Goal: Task Accomplishment & Management: Complete application form

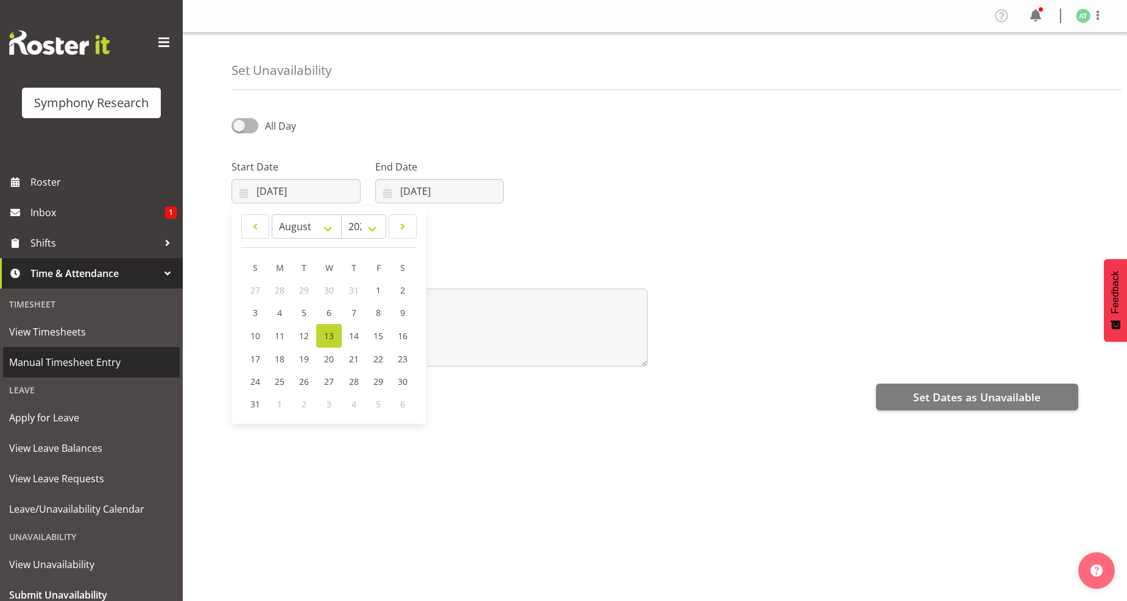
select select "7"
select select "2025"
click at [68, 361] on span "Manual Timesheet Entry" at bounding box center [91, 362] width 165 height 18
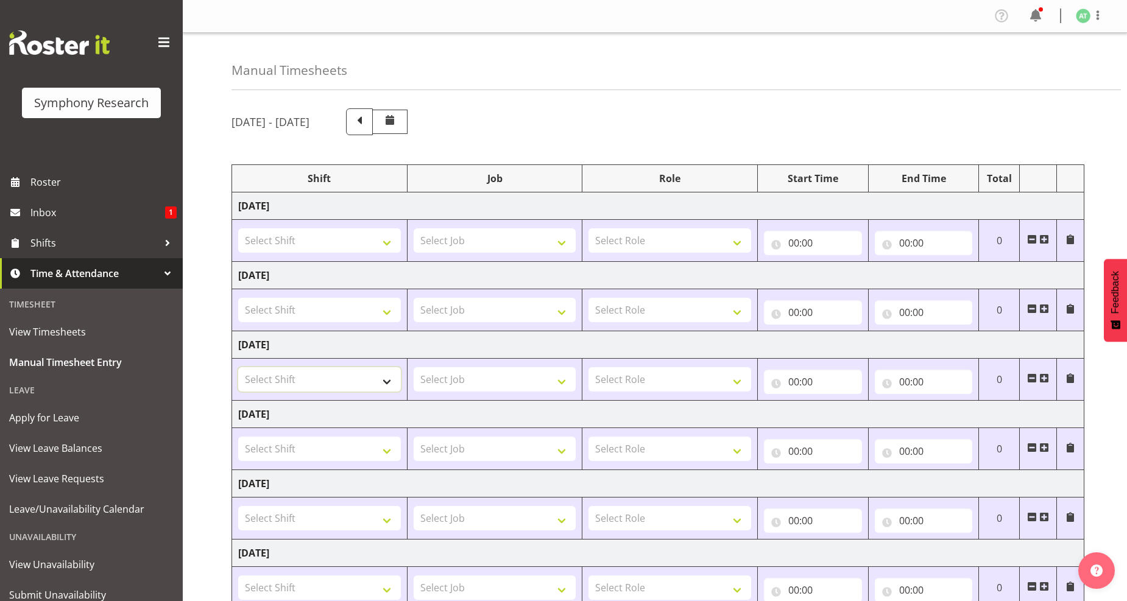
click at [386, 380] on select "Select Shift !!Project Briefing (Job to be assigned) !!Weekend Residential (Ros…" at bounding box center [319, 379] width 163 height 24
select select "26078"
click at [238, 368] on select "Select Shift !!Project Briefing (Job to be assigned) !!Weekend Residential (Ros…" at bounding box center [319, 379] width 163 height 24
click at [562, 384] on select "Select Job 550060 IF Admin 553492 World Poll Aus Wave 2 Main 2025 553500 BFM Ju…" at bounding box center [495, 379] width 163 height 24
select select "10499"
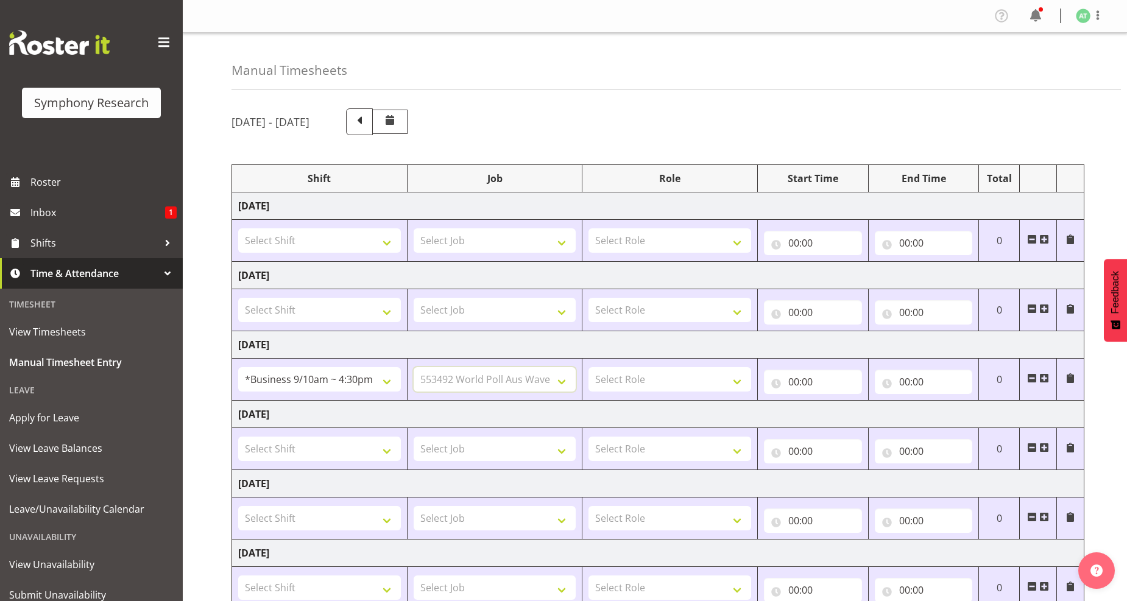
click at [414, 368] on select "Select Job 550060 IF Admin 553492 World Poll Aus Wave 2 Main 2025 553500 BFM Ju…" at bounding box center [495, 379] width 163 height 24
click at [736, 381] on select "Select Role Briefing Interviewing" at bounding box center [670, 379] width 163 height 24
select select "47"
click at [589, 368] on select "Select Role Briefing Interviewing" at bounding box center [670, 379] width 163 height 24
click at [795, 381] on input "00:00" at bounding box center [813, 382] width 98 height 24
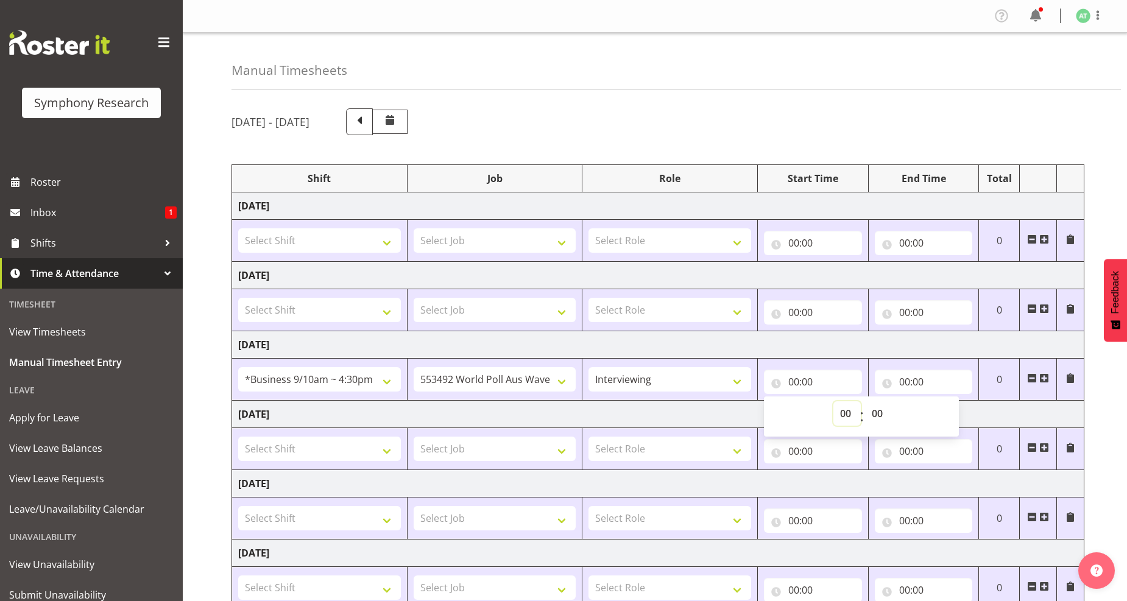
click at [850, 413] on select "00 01 02 03 04 05 06 07 08 09 10 11 12 13 14 15 16 17 18 19 20 21 22 23" at bounding box center [847, 414] width 27 height 24
select select "10"
click at [834, 402] on select "00 01 02 03 04 05 06 07 08 09 10 11 12 13 14 15 16 17 18 19 20 21 22 23" at bounding box center [847, 414] width 27 height 24
type input "10:00"
click at [877, 416] on select "00 01 02 03 04 05 06 07 08 09 10 11 12 13 14 15 16 17 18 19 20 21 22 23 24 25 2…" at bounding box center [878, 414] width 27 height 24
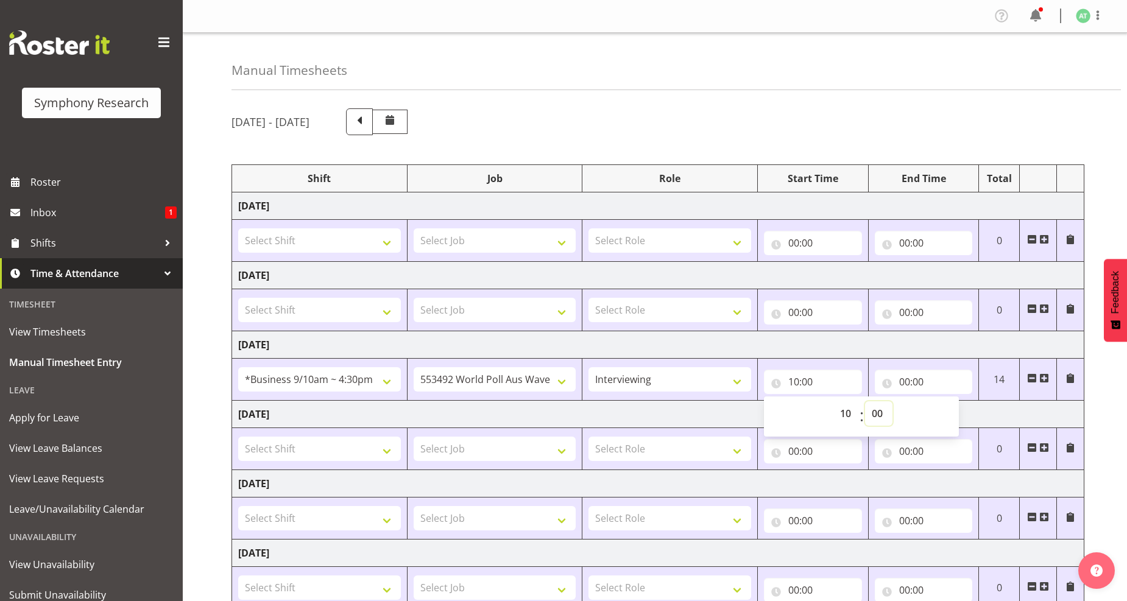
select select "41"
click at [865, 402] on select "00 01 02 03 04 05 06 07 08 09 10 11 12 13 14 15 16 17 18 19 20 21 22 23 24 25 2…" at bounding box center [878, 414] width 27 height 24
type input "10:41"
click at [901, 378] on input "00:00" at bounding box center [924, 382] width 98 height 24
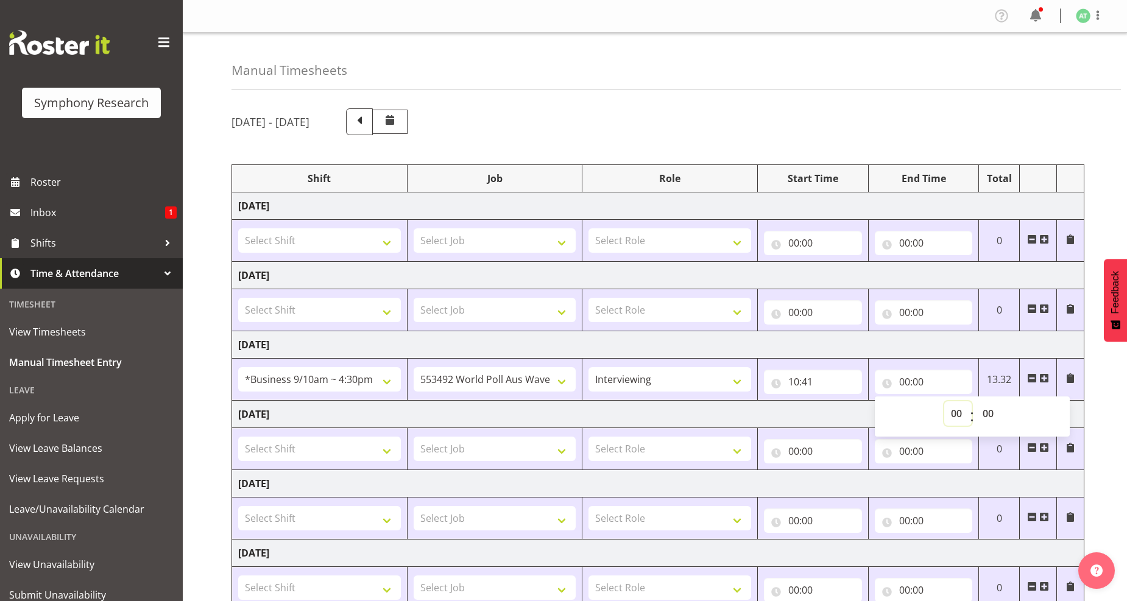
click at [955, 417] on select "00 01 02 03 04 05 06 07 08 09 10 11 12 13 14 15 16 17 18 19 20 21 22 23" at bounding box center [958, 414] width 27 height 24
select select "11"
click at [945, 402] on select "00 01 02 03 04 05 06 07 08 09 10 11 12 13 14 15 16 17 18 19 20 21 22 23" at bounding box center [958, 414] width 27 height 24
type input "11:00"
click at [988, 415] on select "00 01 02 03 04 05 06 07 08 09 10 11 12 13 14 15 16 17 18 19 20 21 22 23 24 25 2…" at bounding box center [989, 414] width 27 height 24
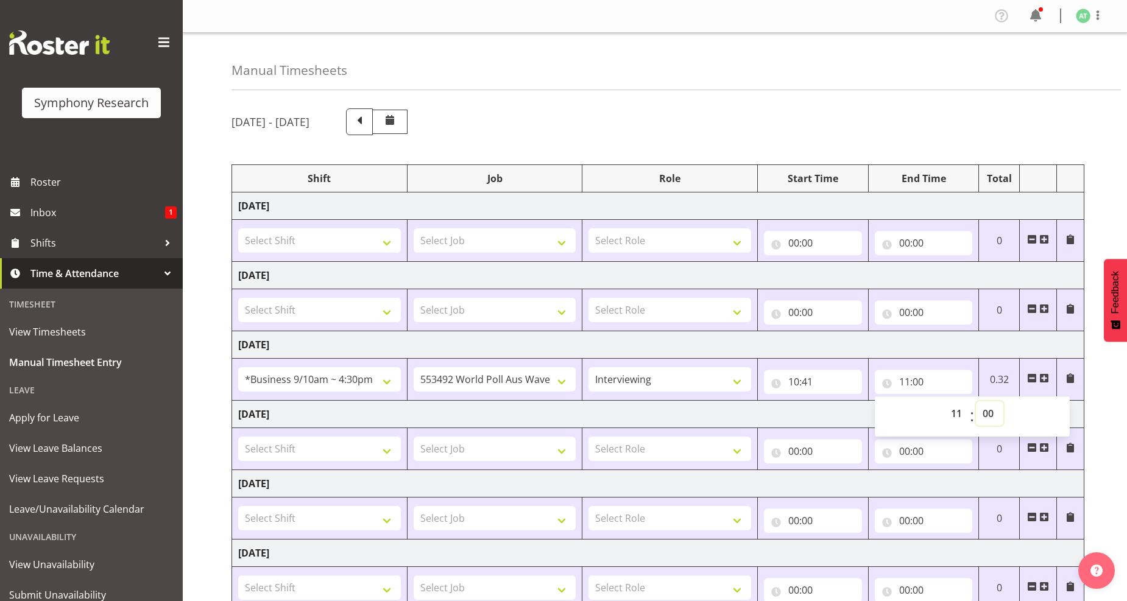
select select "41"
click at [976, 402] on select "00 01 02 03 04 05 06 07 08 09 10 11 12 13 14 15 16 17 18 19 20 21 22 23 24 25 2…" at bounding box center [989, 414] width 27 height 24
type input "11:41"
click at [1045, 378] on span at bounding box center [1045, 379] width 10 height 10
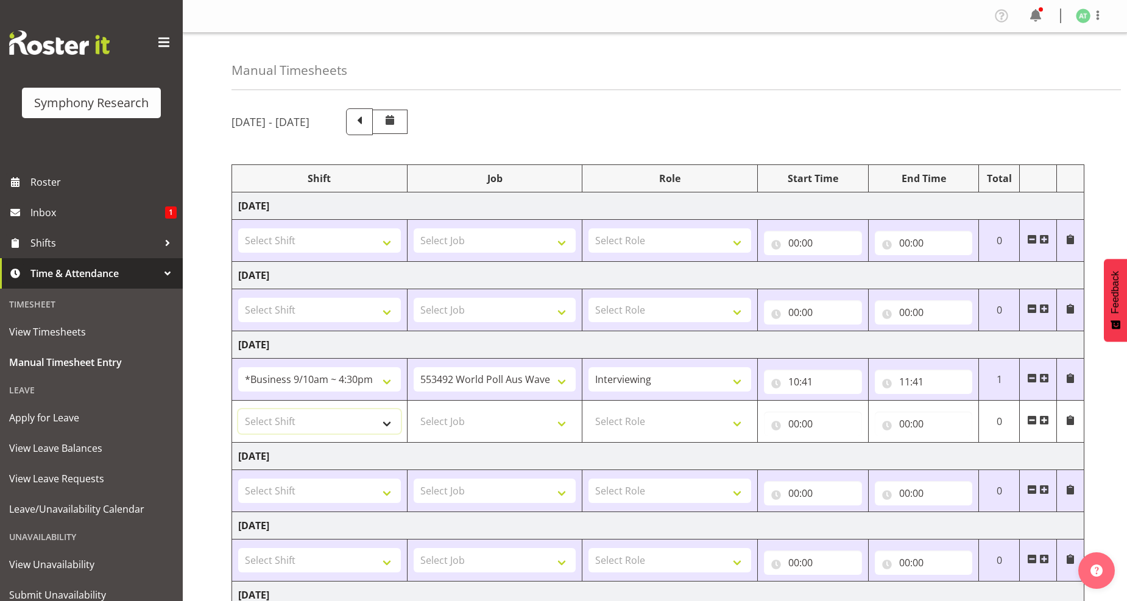
drag, startPoint x: 388, startPoint y: 424, endPoint x: 381, endPoint y: 414, distance: 11.7
click at [388, 424] on select "Select Shift !!Project Briefing (Job to be assigned) !!Weekend Residential (Ros…" at bounding box center [319, 421] width 163 height 24
click at [216, 382] on div "Manual Timesheets August 11th - August 17th 2025 Shift Job Role Start Time End …" at bounding box center [655, 411] width 945 height 756
click at [388, 427] on select "Select Shift !!Project Briefing (Job to be assigned) !!Weekend Residential (Ros…" at bounding box center [319, 421] width 163 height 24
click at [238, 410] on select "Select Shift !!Project Briefing (Job to be assigned) !!Weekend Residential (Ros…" at bounding box center [319, 421] width 163 height 24
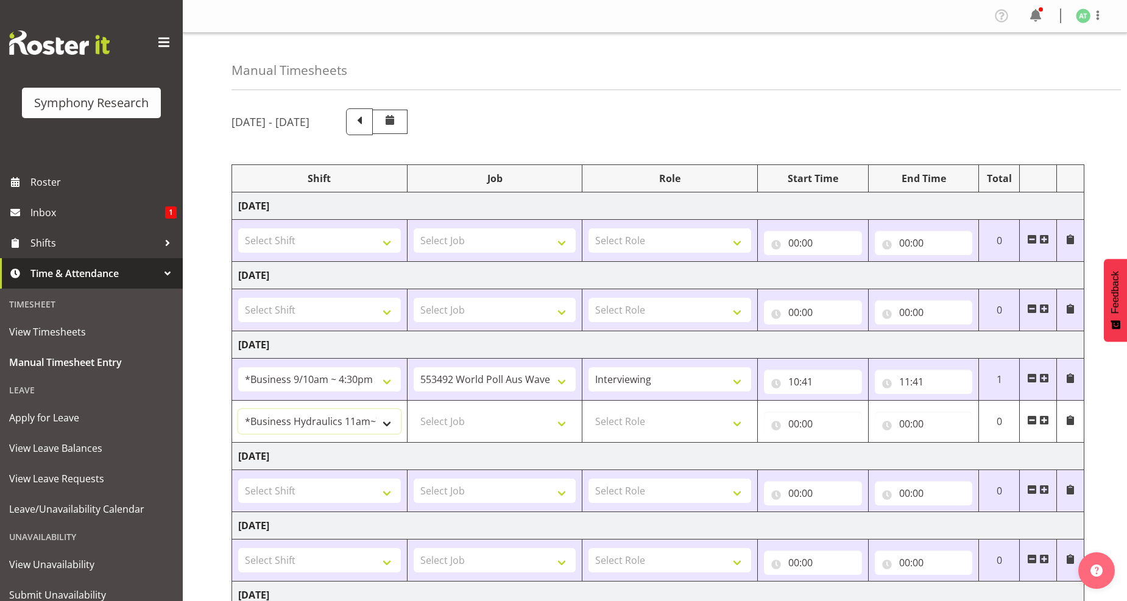
click at [388, 424] on select "!!Project Briefing (Job to be assigned) !!Weekend Residential (Roster IT Shift …" at bounding box center [319, 421] width 163 height 24
click at [330, 424] on select "!!Project Briefing (Job to be assigned) !!Weekend Residential (Roster IT Shift …" at bounding box center [319, 421] width 163 height 24
click at [387, 422] on select "!!Project Briefing (Job to be assigned) !!Weekend Residential (Roster IT Shift …" at bounding box center [319, 421] width 163 height 24
click at [238, 410] on select "!!Project Briefing (Job to be assigned) !!Weekend Residential (Roster IT Shift …" at bounding box center [319, 421] width 163 height 24
click at [387, 385] on select "!!Project Briefing (Job to be assigned) !!Weekend Residential (Roster IT Shift …" at bounding box center [319, 379] width 163 height 24
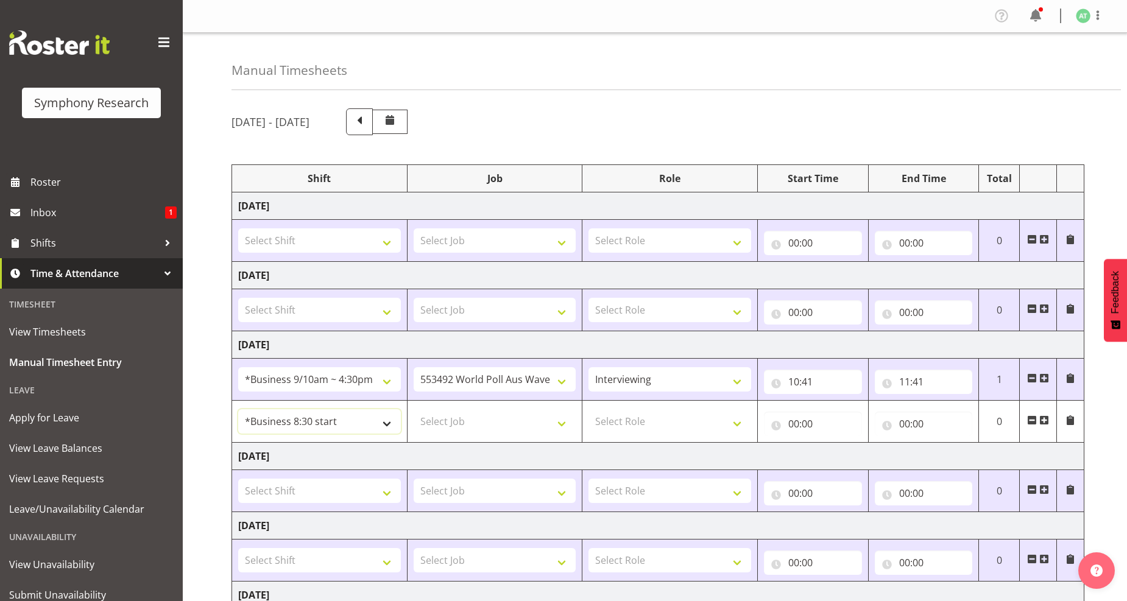
click at [386, 423] on select "!!Project Briefing (Job to be assigned) !!Weekend Residential (Roster IT Shift …" at bounding box center [319, 421] width 163 height 24
select select "70711"
click at [238, 410] on select "!!Project Briefing (Job to be assigned) !!Weekend Residential (Roster IT Shift …" at bounding box center [319, 421] width 163 height 24
click at [561, 422] on select "Select Job 550060 IF Admin 553492 World Poll Aus Wave 2 Main 2025 553500 BFM Ju…" at bounding box center [495, 421] width 163 height 24
select select "760"
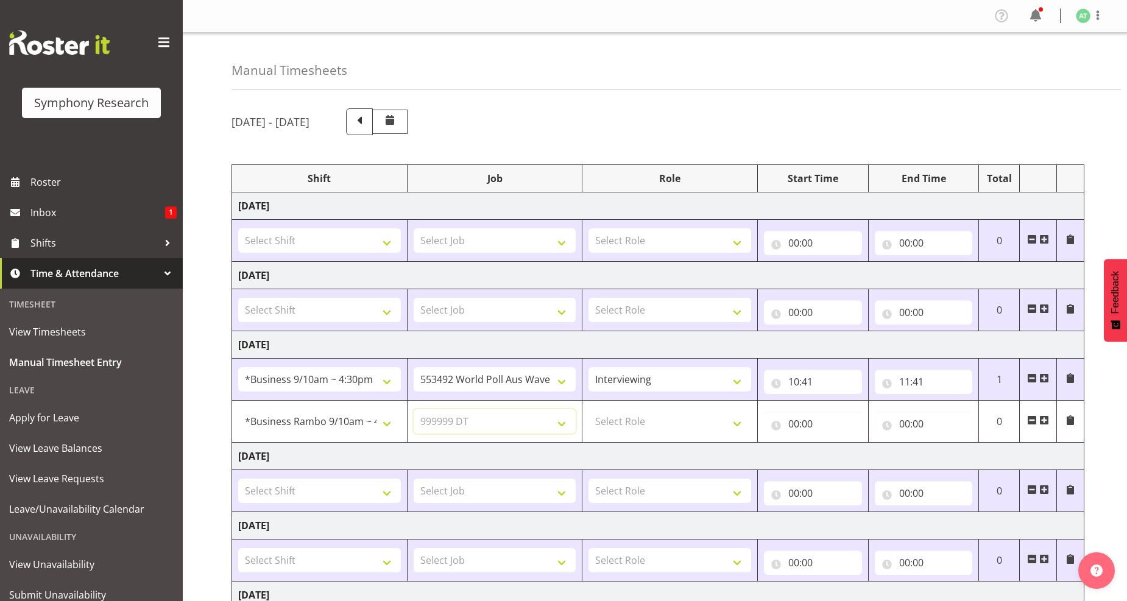
click at [414, 410] on select "Select Job 550060 IF Admin 553492 World Poll Aus Wave 2 Main 2025 553500 BFM Ju…" at bounding box center [495, 421] width 163 height 24
click at [742, 425] on select "Select Role Briefing Interviewing" at bounding box center [670, 421] width 163 height 24
select select "297"
click at [589, 410] on select "Select Role Briefing Interviewing" at bounding box center [670, 421] width 163 height 24
click at [807, 425] on input "00:00" at bounding box center [813, 424] width 98 height 24
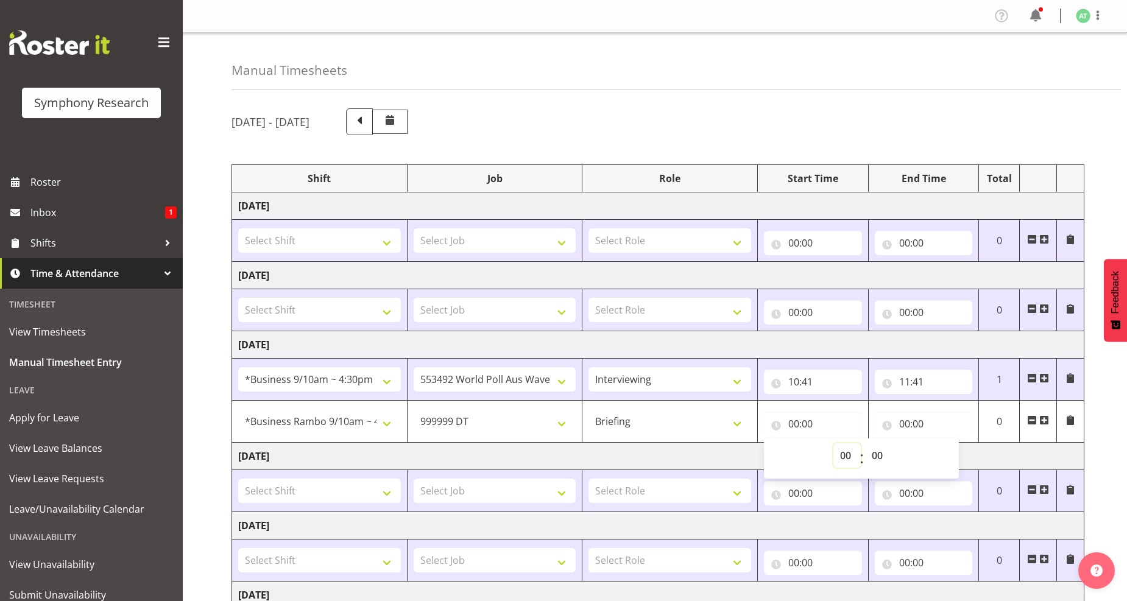
click at [846, 458] on select "00 01 02 03 04 05 06 07 08 09 10 11 12 13 14 15 16 17 18 19 20 21 22 23" at bounding box center [847, 456] width 27 height 24
select select "11"
click at [834, 444] on select "00 01 02 03 04 05 06 07 08 09 10 11 12 13 14 15 16 17 18 19 20 21 22 23" at bounding box center [847, 456] width 27 height 24
type input "11:00"
click at [879, 460] on select "00 01 02 03 04 05 06 07 08 09 10 11 12 13 14 15 16 17 18 19 20 21 22 23 24 25 2…" at bounding box center [878, 456] width 27 height 24
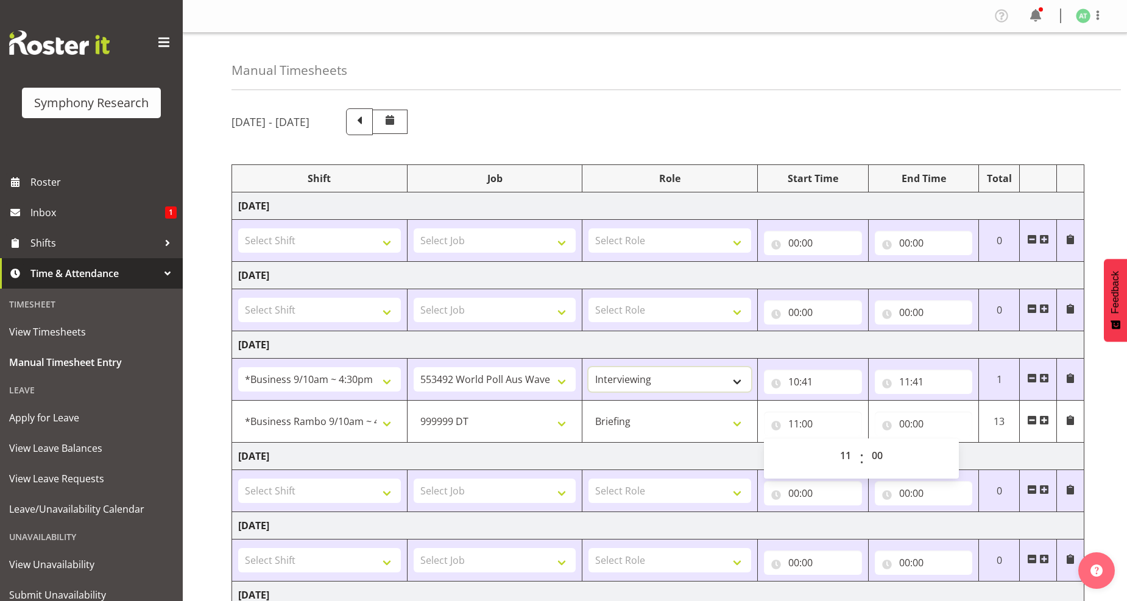
click at [741, 381] on select "Briefing Interviewing" at bounding box center [670, 379] width 163 height 24
select select "297"
click at [589, 368] on select "Briefing Interviewing" at bounding box center [670, 379] width 163 height 24
click at [917, 427] on input "00:00" at bounding box center [924, 424] width 98 height 24
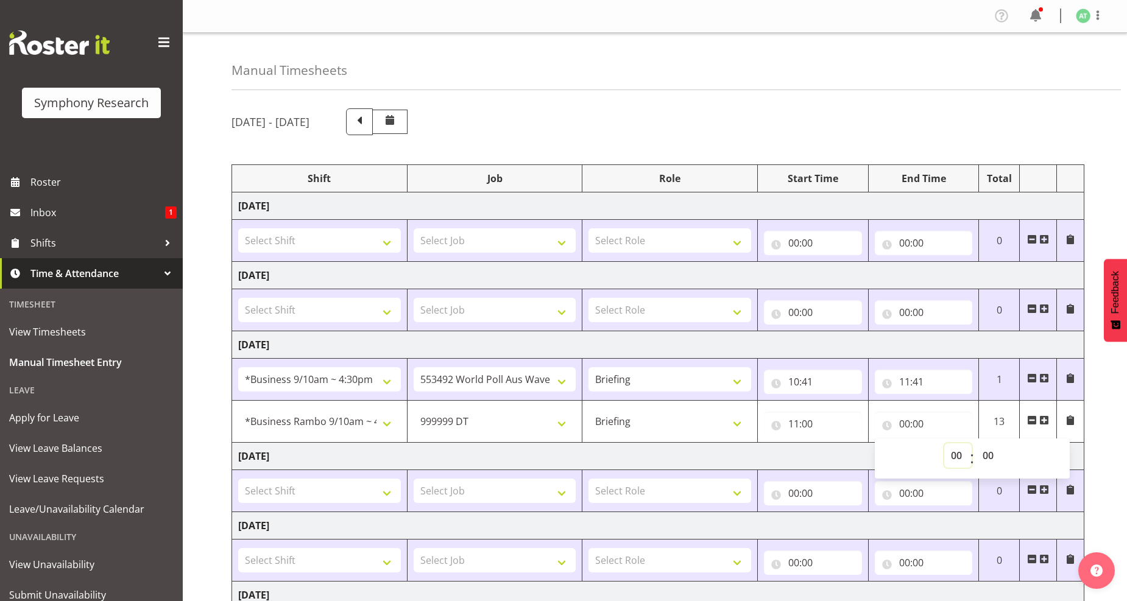
drag, startPoint x: 954, startPoint y: 455, endPoint x: 927, endPoint y: 455, distance: 26.8
click at [954, 455] on select "00 01 02 03 04 05 06 07 08 09 10 11 12 13 14 15 16 17 18 19 20 21 22 23" at bounding box center [958, 456] width 27 height 24
select select "11"
click at [945, 444] on select "00 01 02 03 04 05 06 07 08 09 10 11 12 13 14 15 16 17 18 19 20 21 22 23" at bounding box center [958, 456] width 27 height 24
type input "11:00"
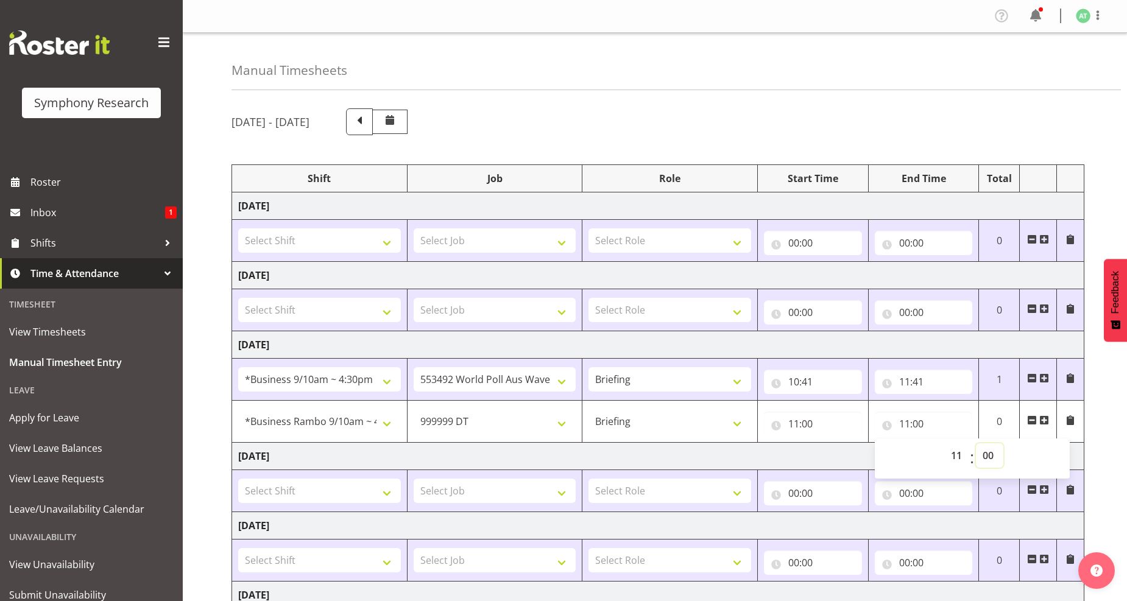
drag, startPoint x: 990, startPoint y: 461, endPoint x: 982, endPoint y: 461, distance: 8.5
click at [990, 461] on select "00 01 02 03 04 05 06 07 08 09 10 11 12 13 14 15 16 17 18 19 20 21 22 23 24 25 2…" at bounding box center [989, 456] width 27 height 24
select select "30"
click at [976, 444] on select "00 01 02 03 04 05 06 07 08 09 10 11 12 13 14 15 16 17 18 19 20 21 22 23 24 25 2…" at bounding box center [989, 456] width 27 height 24
type input "11:30"
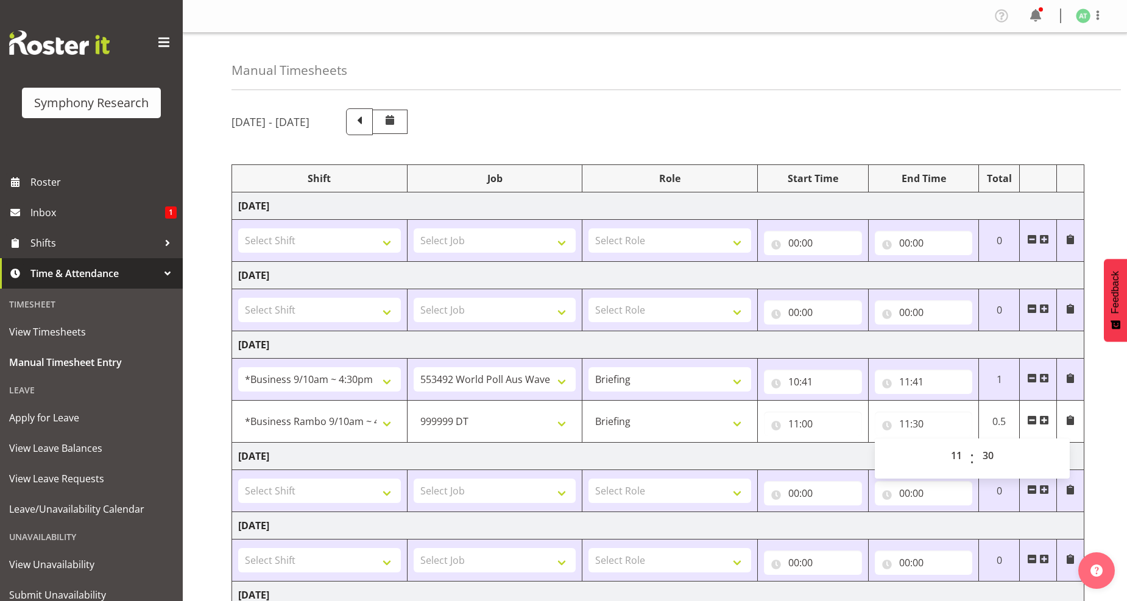
click at [1038, 417] on td at bounding box center [1037, 422] width 37 height 42
click at [1043, 419] on span at bounding box center [1045, 421] width 10 height 10
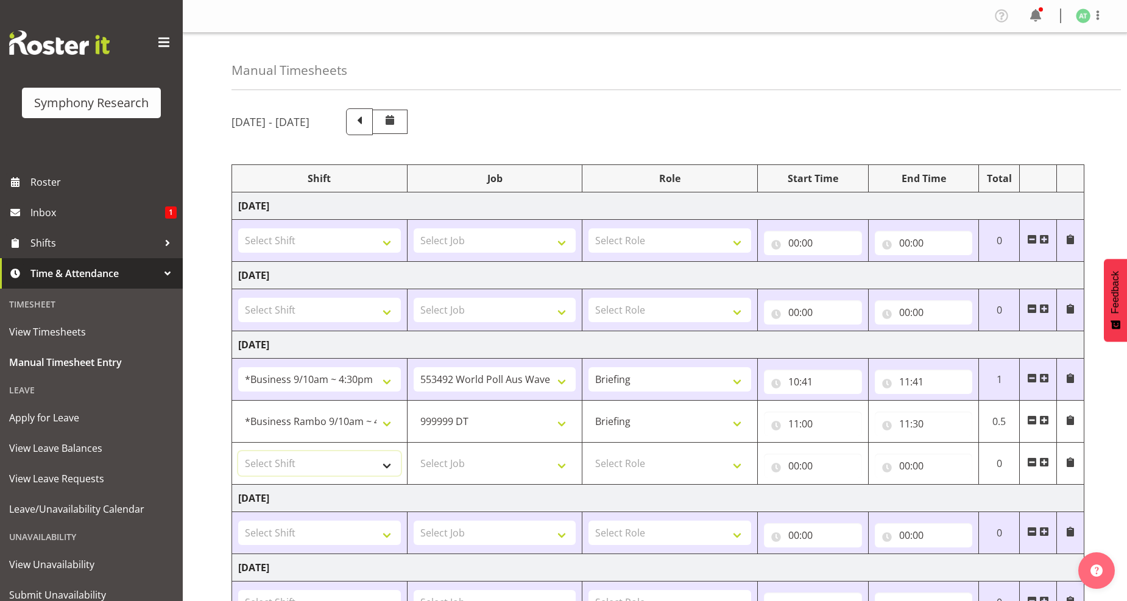
click at [386, 471] on select "Select Shift !!Project Briefing (Job to be assigned) !!Weekend Residential (Ros…" at bounding box center [319, 464] width 163 height 24
select select "26078"
click at [238, 452] on select "Select Shift !!Project Briefing (Job to be assigned) !!Weekend Residential (Ros…" at bounding box center [319, 464] width 163 height 24
click at [556, 470] on select "Select Job 550060 IF Admin 553492 World Poll Aus Wave 2 Main 2025 553500 BFM Ju…" at bounding box center [495, 464] width 163 height 24
select select "10242"
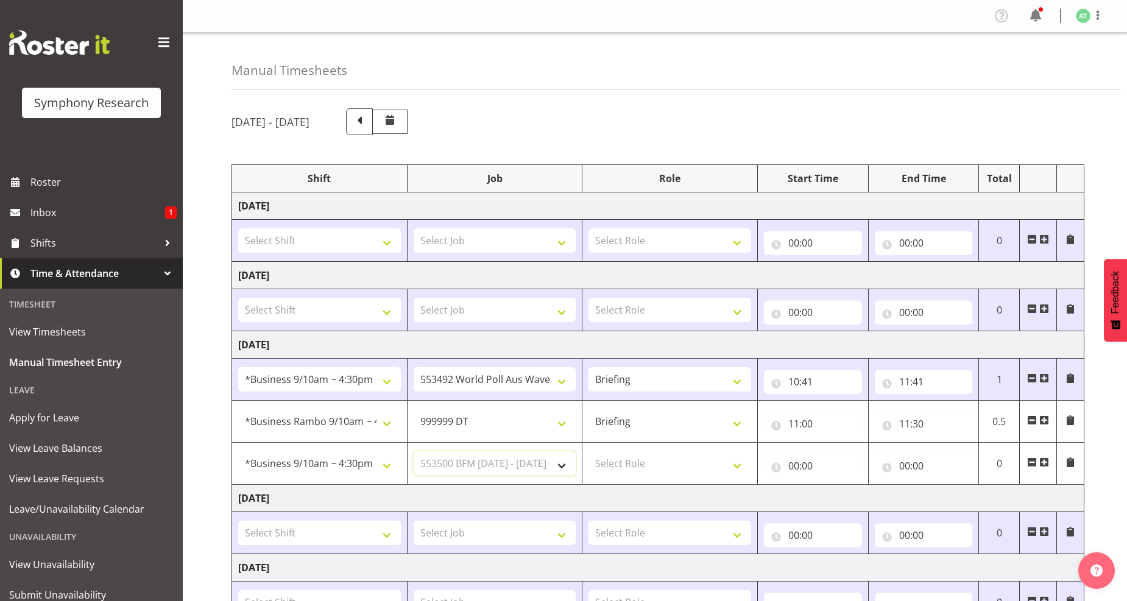
click at [414, 452] on select "Select Job 550060 IF Admin 553492 World Poll Aus Wave 2 Main 2025 553500 BFM Ju…" at bounding box center [495, 464] width 163 height 24
drag, startPoint x: 736, startPoint y: 465, endPoint x: 658, endPoint y: 462, distance: 77.4
click at [736, 465] on select "Select Role Briefing Interviewing" at bounding box center [670, 464] width 163 height 24
select select "47"
click at [589, 452] on select "Select Role Briefing Interviewing" at bounding box center [670, 464] width 163 height 24
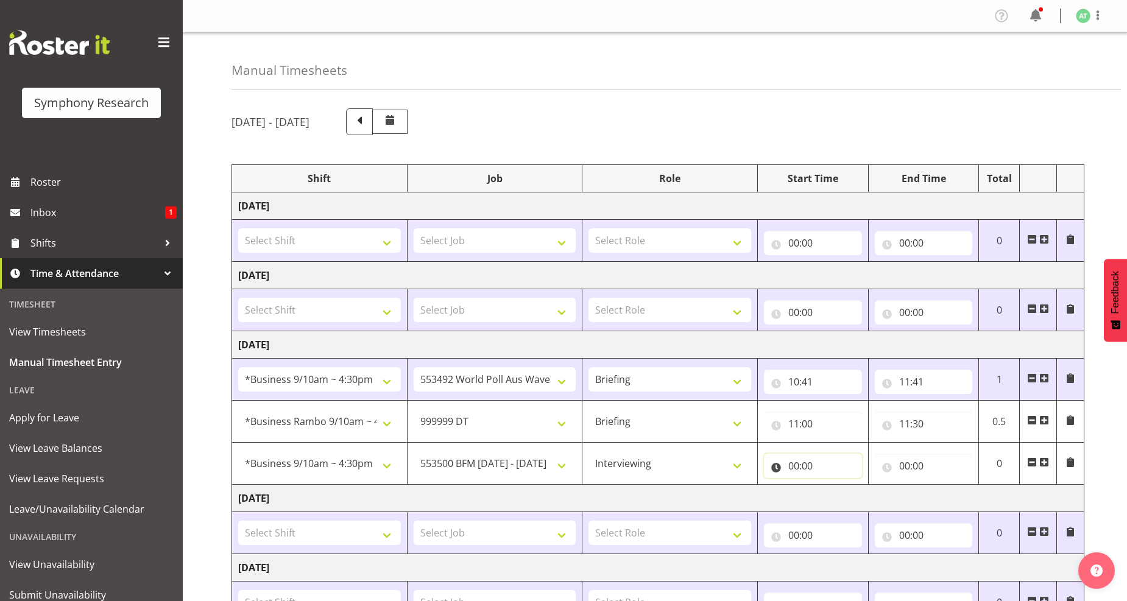
click at [806, 467] on input "00:00" at bounding box center [813, 466] width 98 height 24
click at [841, 497] on select "00 01 02 03 04 05 06 07 08 09 10 11 12 13 14 15 16 17 18 19 20 21 22 23" at bounding box center [847, 498] width 27 height 24
select select "11"
click at [834, 486] on select "00 01 02 03 04 05 06 07 08 09 10 11 12 13 14 15 16 17 18 19 20 21 22 23" at bounding box center [847, 498] width 27 height 24
type input "11:00"
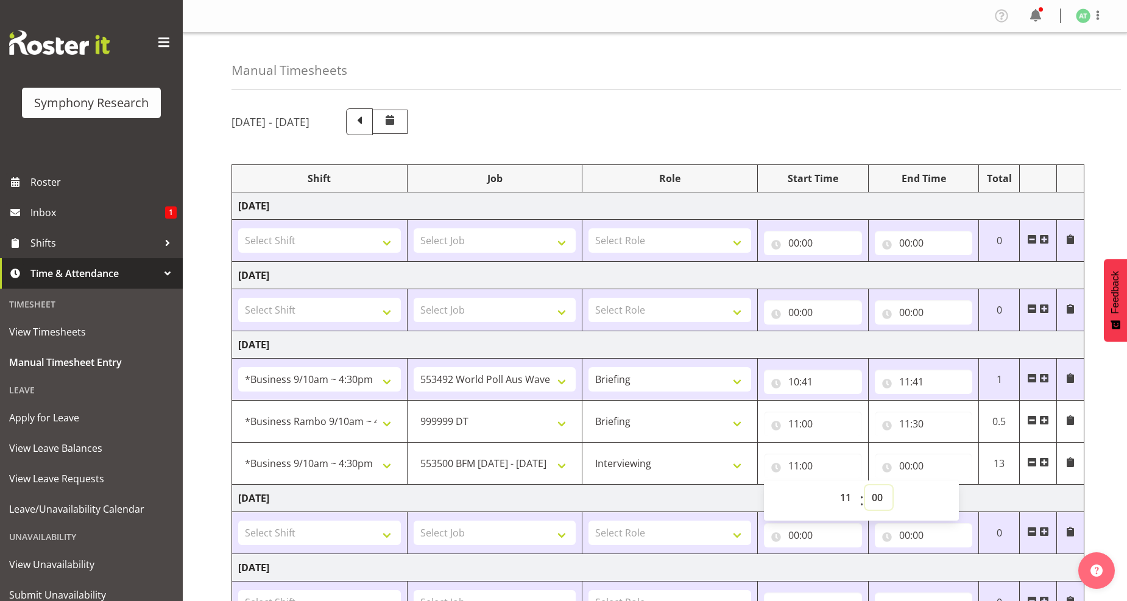
click at [877, 497] on select "00 01 02 03 04 05 06 07 08 09 10 11 12 13 14 15 16 17 18 19 20 21 22 23 24 25 2…" at bounding box center [878, 498] width 27 height 24
select select "30"
click at [865, 486] on select "00 01 02 03 04 05 06 07 08 09 10 11 12 13 14 15 16 17 18 19 20 21 22 23 24 25 2…" at bounding box center [878, 498] width 27 height 24
type input "11:30"
drag, startPoint x: 908, startPoint y: 468, endPoint x: 923, endPoint y: 477, distance: 16.9
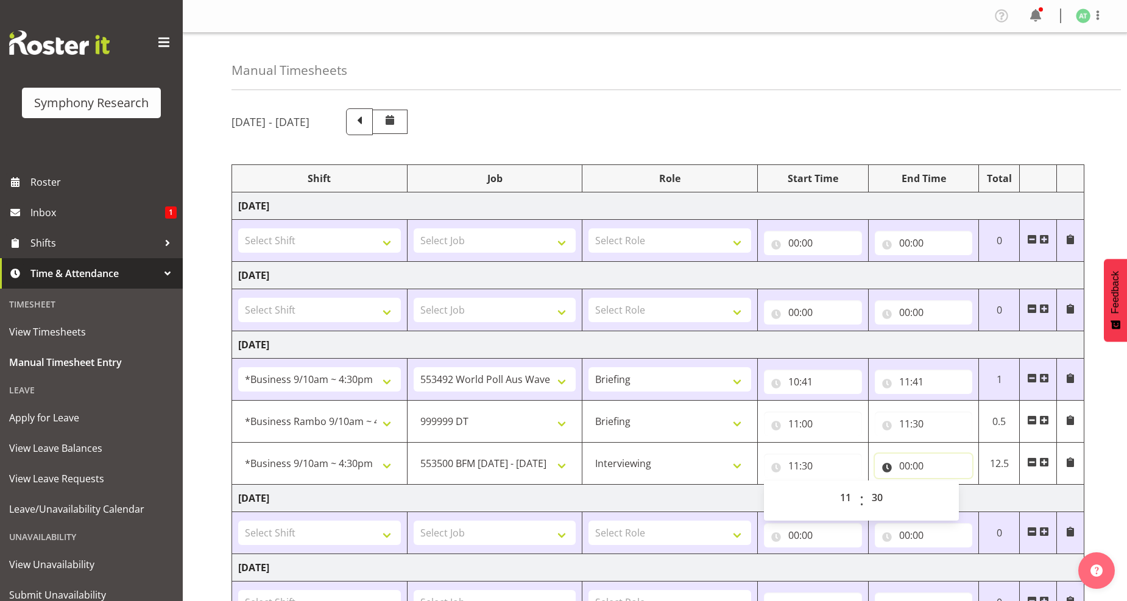
click at [911, 468] on input "00:00" at bounding box center [924, 466] width 98 height 24
click at [953, 500] on select "00 01 02 03 04 05 06 07 08 09 10 11 12 13 14 15 16 17 18 19 20 21 22 23" at bounding box center [958, 498] width 27 height 24
select select "16"
click at [945, 486] on select "00 01 02 03 04 05 06 07 08 09 10 11 12 13 14 15 16 17 18 19 20 21 22 23" at bounding box center [958, 498] width 27 height 24
type input "16:00"
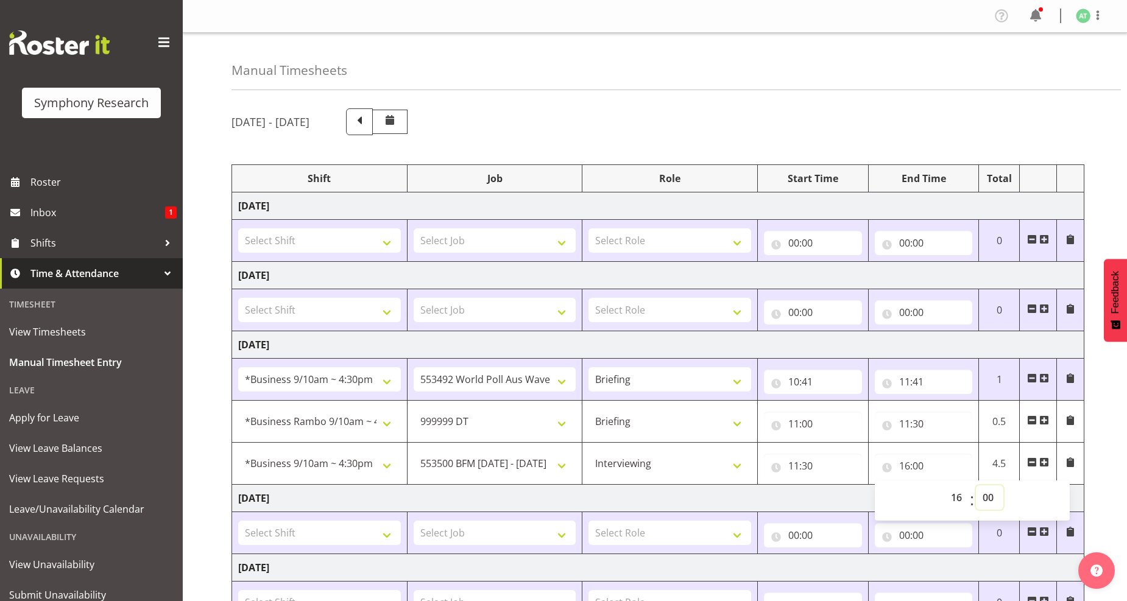
click at [983, 495] on select "00 01 02 03 04 05 06 07 08 09 10 11 12 13 14 15 16 17 18 19 20 21 22 23 24 25 2…" at bounding box center [989, 498] width 27 height 24
select select "32"
click at [976, 486] on select "00 01 02 03 04 05 06 07 08 09 10 11 12 13 14 15 16 17 18 19 20 21 22 23 24 25 2…" at bounding box center [989, 498] width 27 height 24
type input "16:32"
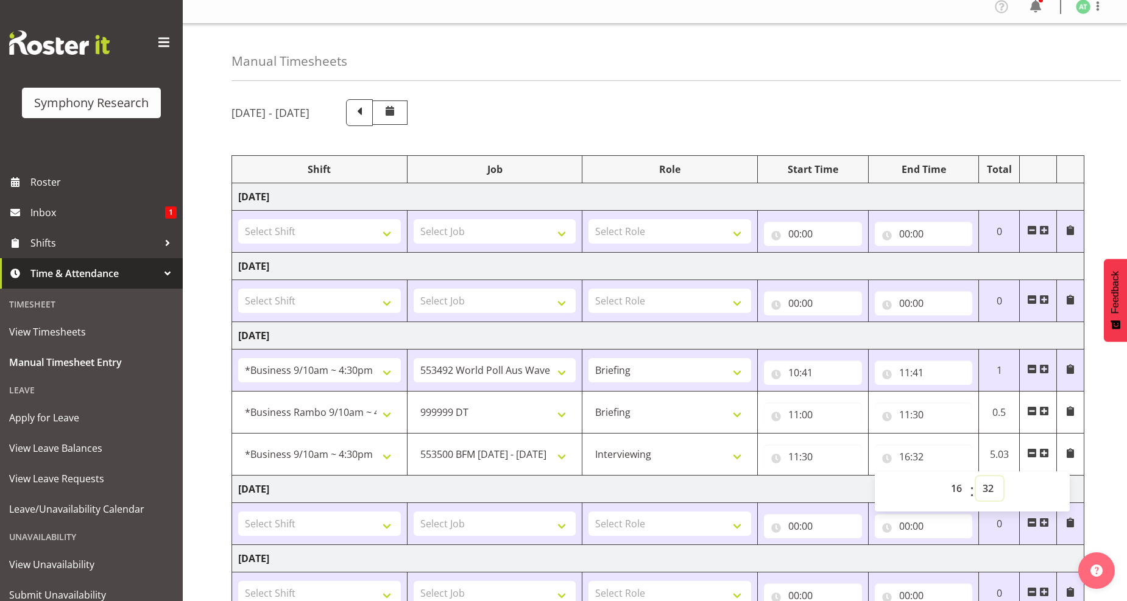
scroll to position [241, 0]
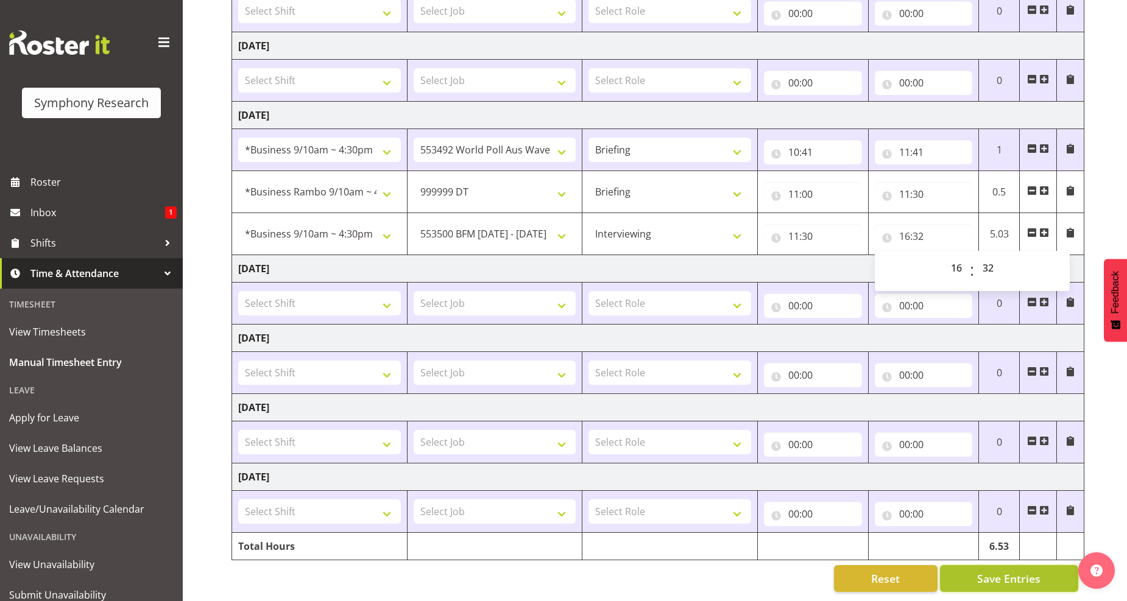
click at [1042, 565] on button "Save Entries" at bounding box center [1009, 578] width 138 height 27
select select "70711"
select select "760"
type input "11:00"
type input "11:30"
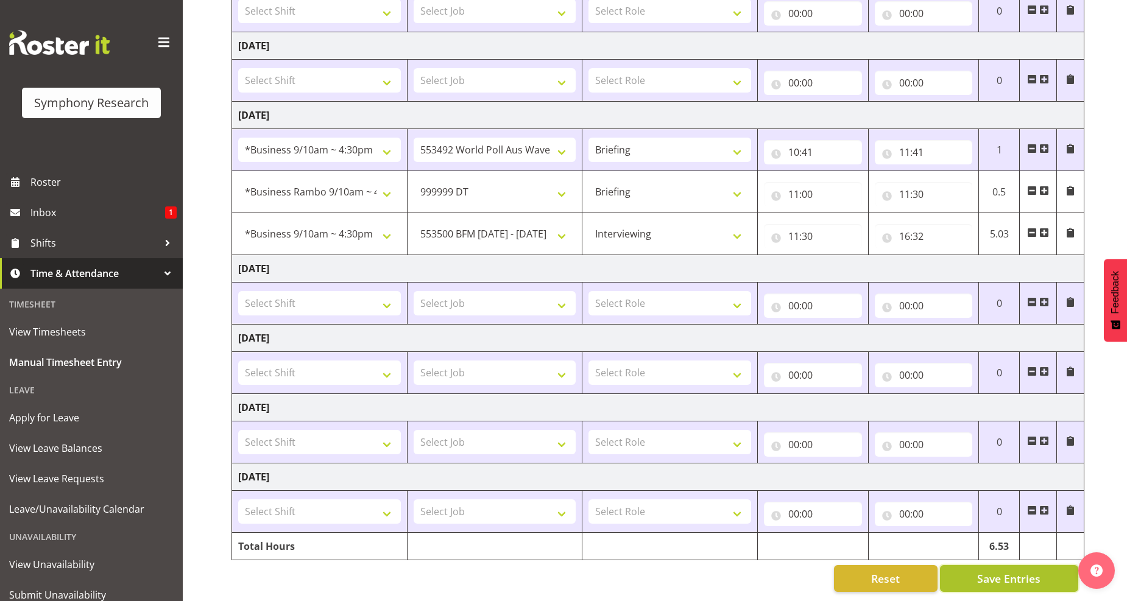
select select "26078"
select select "10242"
select select "47"
type input "11:30"
type input "16:32"
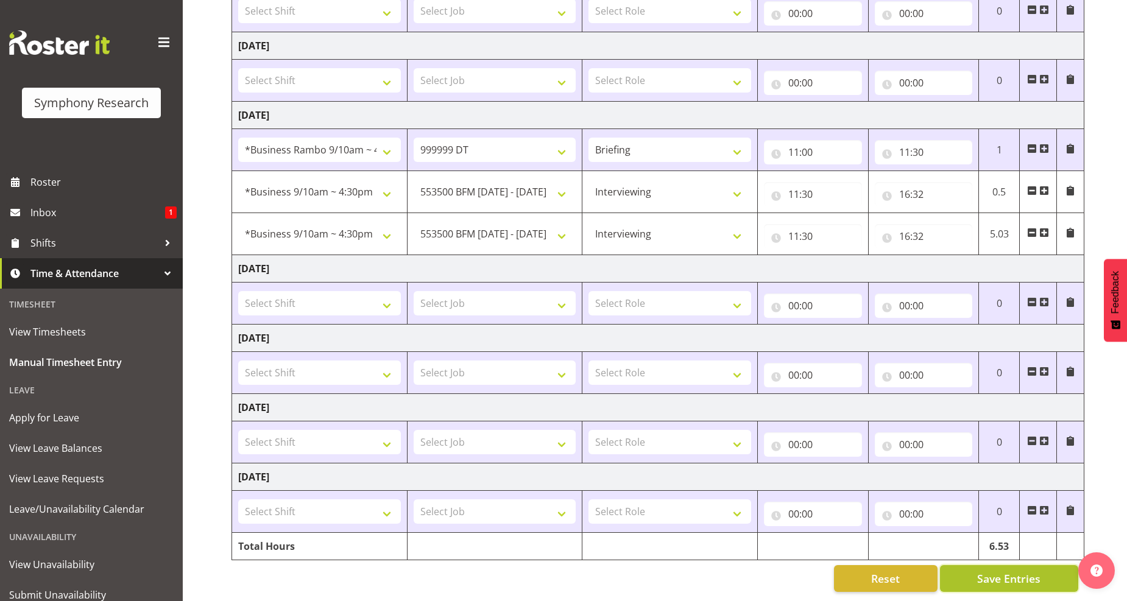
scroll to position [199, 0]
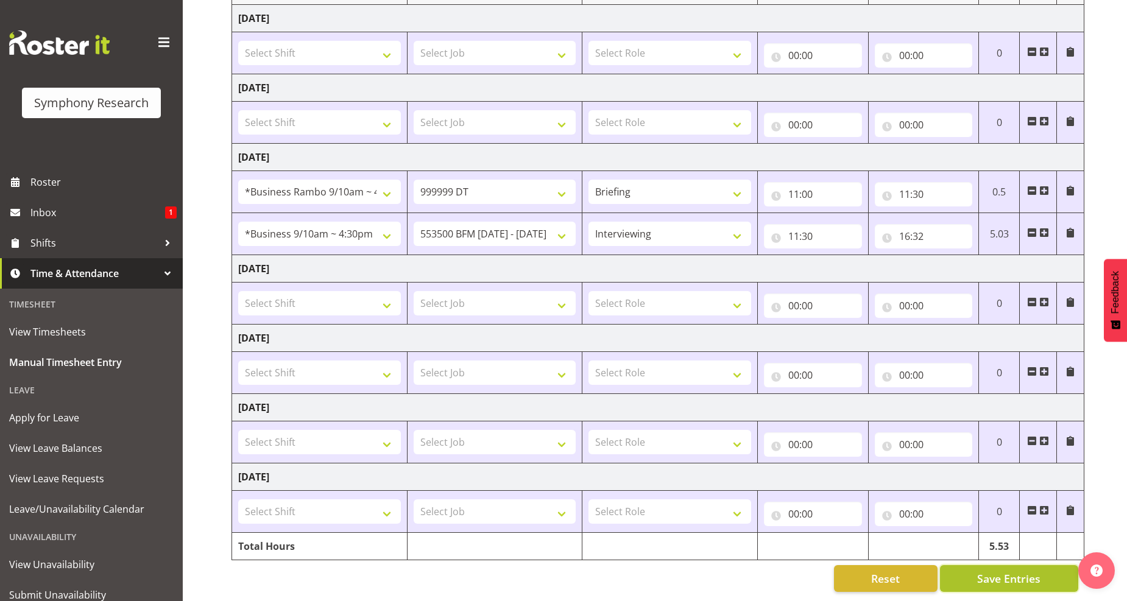
click at [998, 571] on span "Save Entries" at bounding box center [1008, 579] width 63 height 16
drag, startPoint x: 1004, startPoint y: 567, endPoint x: 1008, endPoint y: 587, distance: 20.0
click at [1008, 587] on div "August 11th - August 17th 2025 Shift Job Role Start Time End Time Total Monday …" at bounding box center [680, 257] width 896 height 690
click at [997, 571] on span "Save Entries" at bounding box center [1008, 579] width 63 height 16
click at [565, 224] on select "550060 IF Admin 553492 World Poll Aus Wave 2 Main 2025 553500 BFM Jul - Sep 202…" at bounding box center [495, 234] width 163 height 24
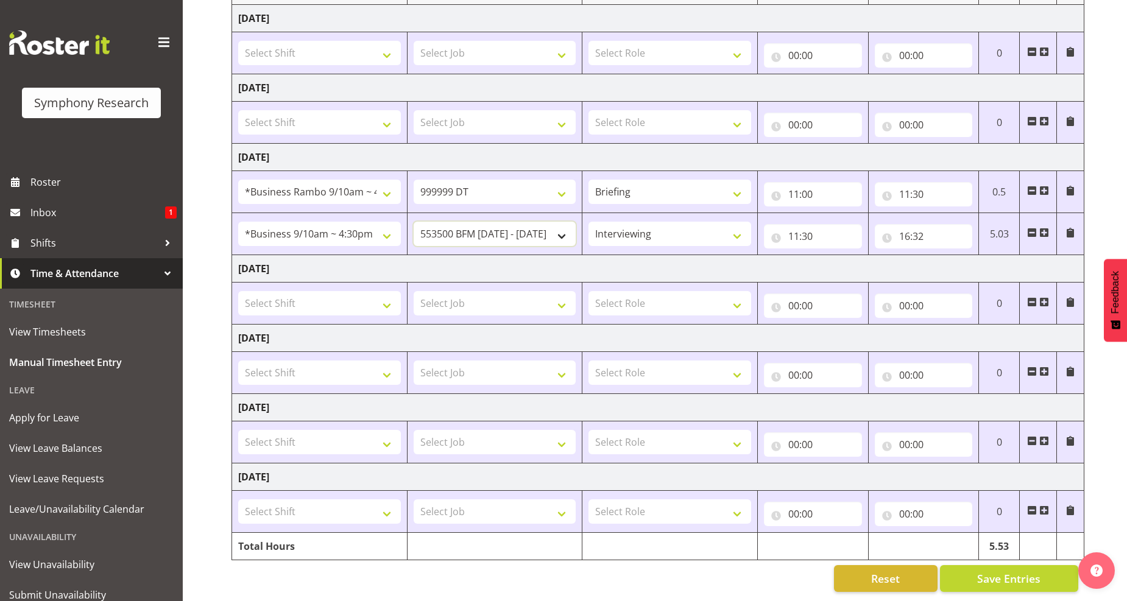
select select "10499"
click at [414, 222] on select "550060 IF Admin 553492 World Poll Aus Wave 2 Main 2025 553500 BFM Jul - Sep 202…" at bounding box center [495, 234] width 163 height 24
click at [736, 224] on select "Briefing Interviewing" at bounding box center [670, 234] width 163 height 24
select select "297"
click at [589, 222] on select "Briefing Interviewing" at bounding box center [670, 234] width 163 height 24
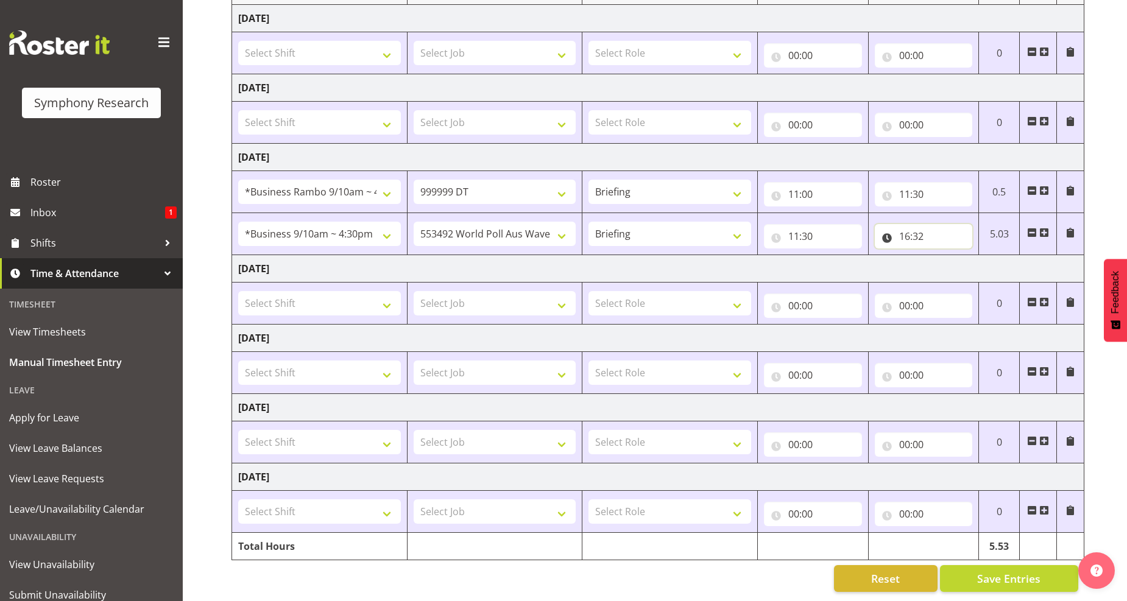
click at [916, 227] on input "16:32" at bounding box center [924, 236] width 98 height 24
click at [960, 264] on select "00 01 02 03 04 05 06 07 08 09 10 11 12 13 14 15 16 17 18 19 20 21 22 23" at bounding box center [958, 268] width 27 height 24
select select "12"
click at [945, 256] on select "00 01 02 03 04 05 06 07 08 09 10 11 12 13 14 15 16 17 18 19 20 21 22 23" at bounding box center [958, 268] width 27 height 24
type input "12:32"
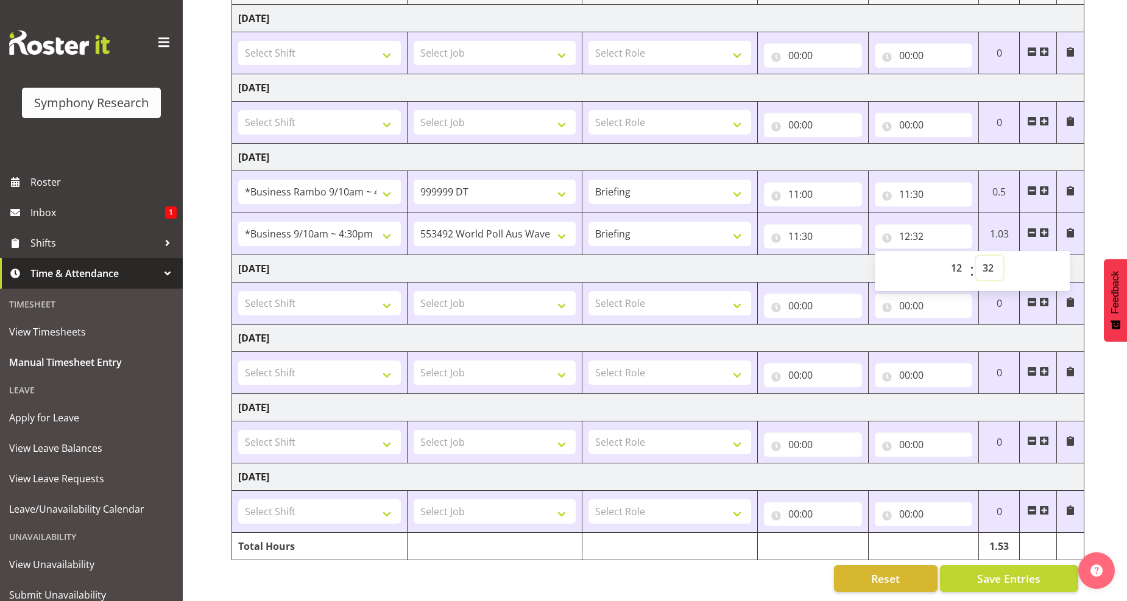
click at [984, 259] on select "00 01 02 03 04 05 06 07 08 09 10 11 12 13 14 15 16 17 18 19 20 21 22 23 24 25 2…" at bounding box center [989, 268] width 27 height 24
select select "30"
click at [976, 256] on select "00 01 02 03 04 05 06 07 08 09 10 11 12 13 14 15 16 17 18 19 20 21 22 23 24 25 2…" at bounding box center [989, 268] width 27 height 24
type input "12:30"
click at [1045, 228] on span at bounding box center [1045, 233] width 10 height 10
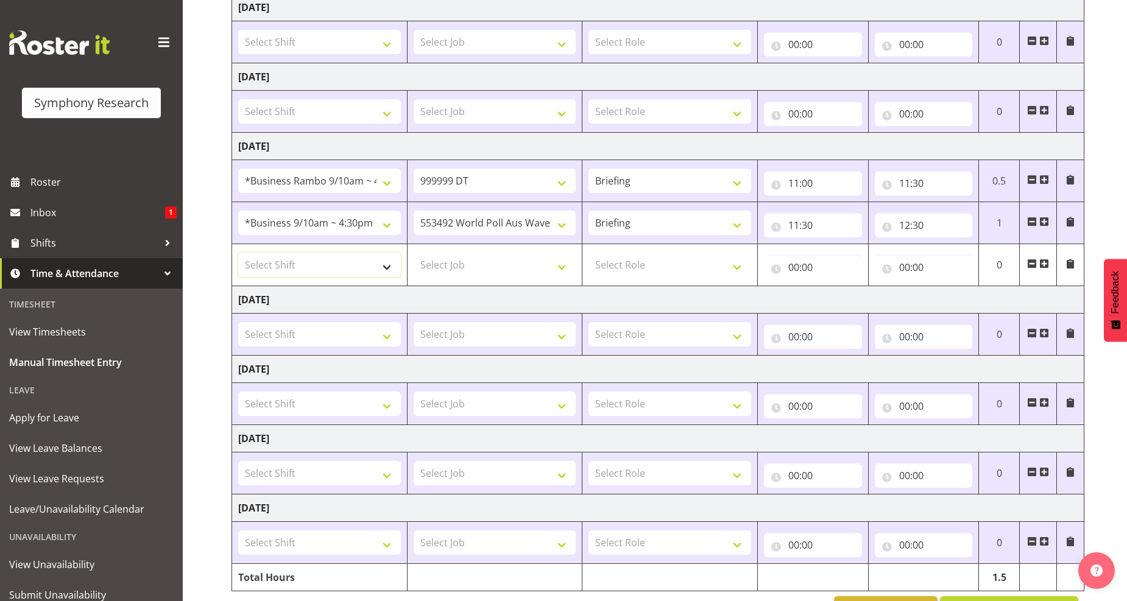
drag, startPoint x: 383, startPoint y: 272, endPoint x: 375, endPoint y: 269, distance: 8.2
click at [383, 272] on select "Select Shift !!Project Briefing (Job to be assigned) !!Weekend Residential (Ros…" at bounding box center [319, 265] width 163 height 24
select select "26078"
click at [238, 253] on select "Select Shift !!Project Briefing (Job to be assigned) !!Weekend Residential (Ros…" at bounding box center [319, 265] width 163 height 24
drag, startPoint x: 561, startPoint y: 266, endPoint x: 519, endPoint y: 249, distance: 46.2
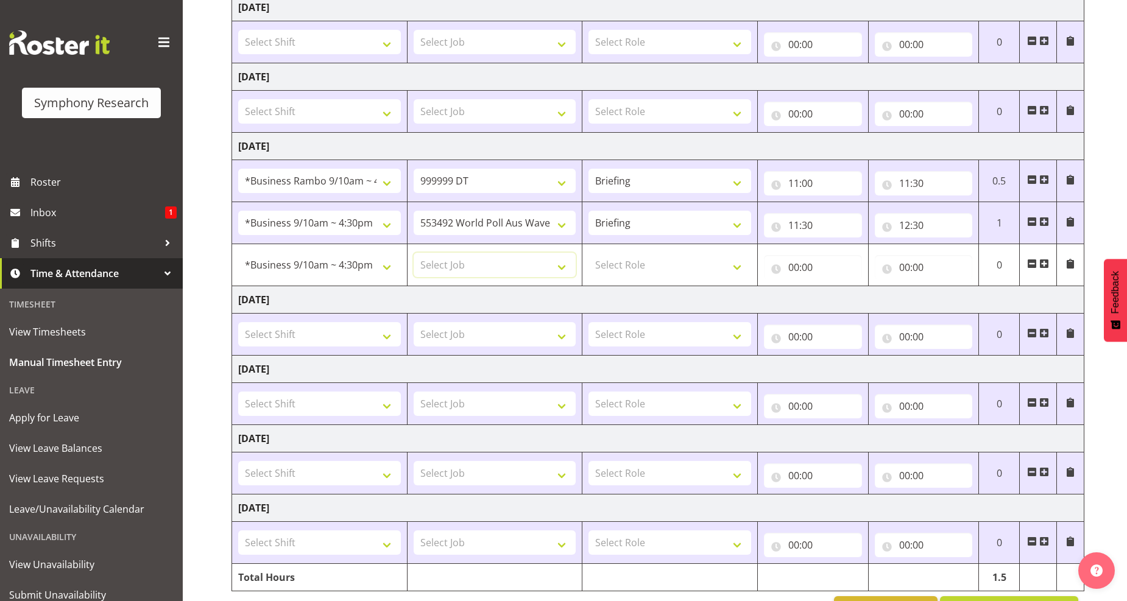
click at [561, 266] on select "Select Job 550060 IF Admin 553492 World Poll Aus Wave 2 Main 2025 553500 BFM Ju…" at bounding box center [495, 265] width 163 height 24
select select "10242"
click at [414, 253] on select "Select Job 550060 IF Admin 553492 World Poll Aus Wave 2 Main 2025 553500 BFM Ju…" at bounding box center [495, 265] width 163 height 24
click at [734, 265] on select "Select Role Briefing Interviewing" at bounding box center [670, 265] width 163 height 24
select select "47"
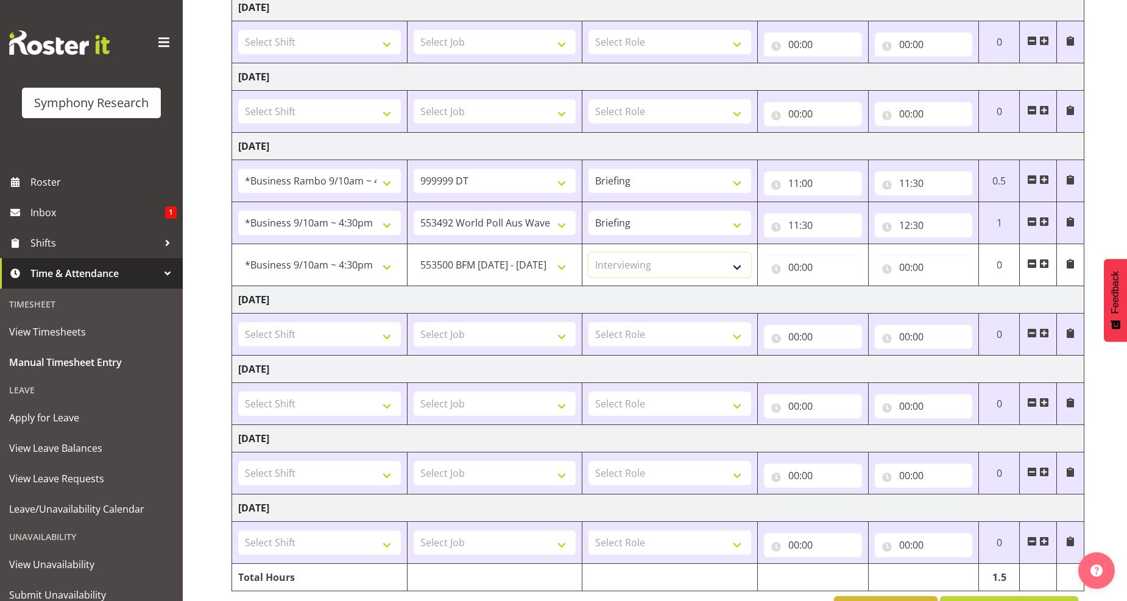
click at [589, 253] on select "Select Role Briefing Interviewing" at bounding box center [670, 265] width 163 height 24
click at [798, 267] on input "00:00" at bounding box center [813, 267] width 98 height 24
click at [852, 301] on select "00 01 02 03 04 05 06 07 08 09 10 11 12 13 14 15 16 17 18 19 20 21 22 23" at bounding box center [847, 299] width 27 height 24
select select "12"
click at [834, 287] on select "00 01 02 03 04 05 06 07 08 09 10 11 12 13 14 15 16 17 18 19 20 21 22 23" at bounding box center [847, 299] width 27 height 24
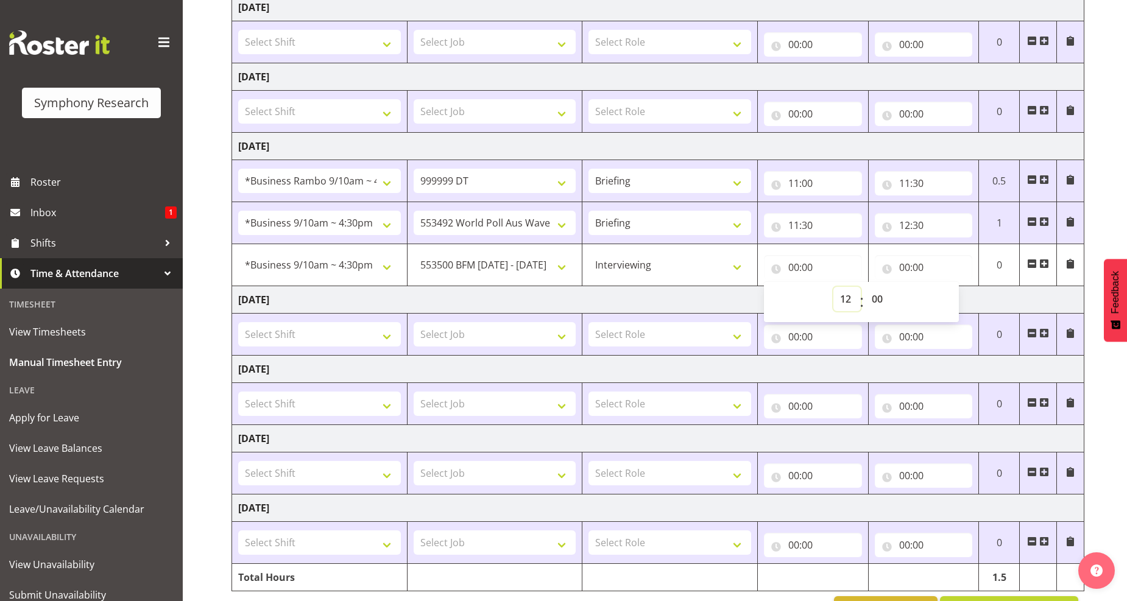
type input "12:00"
click at [876, 303] on select "00 01 02 03 04 05 06 07 08 09 10 11 12 13 14 15 16 17 18 19 20 21 22 23 24 25 2…" at bounding box center [878, 299] width 27 height 24
select select "30"
click at [865, 287] on select "00 01 02 03 04 05 06 07 08 09 10 11 12 13 14 15 16 17 18 19 20 21 22 23 24 25 2…" at bounding box center [878, 299] width 27 height 24
type input "12:30"
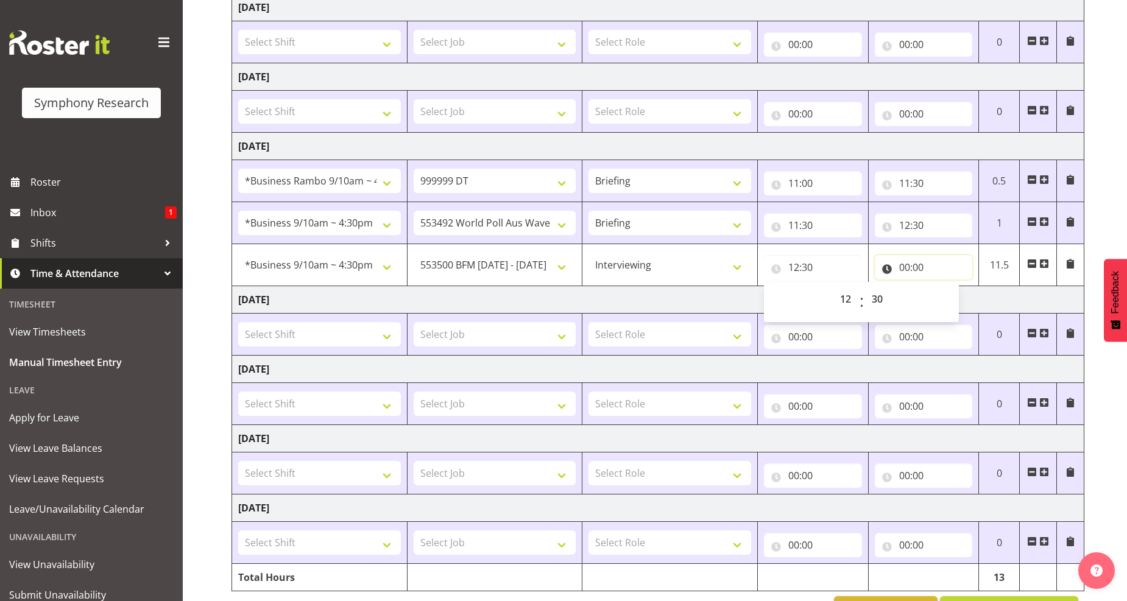
click at [907, 271] on input "00:00" at bounding box center [924, 267] width 98 height 24
click at [959, 297] on select "00 01 02 03 04 05 06 07 08 09 10 11 12 13 14 15 16 17 18 19 20 21 22 23" at bounding box center [958, 299] width 27 height 24
select select "16"
click at [945, 287] on select "00 01 02 03 04 05 06 07 08 09 10 11 12 13 14 15 16 17 18 19 20 21 22 23" at bounding box center [958, 299] width 27 height 24
type input "16:00"
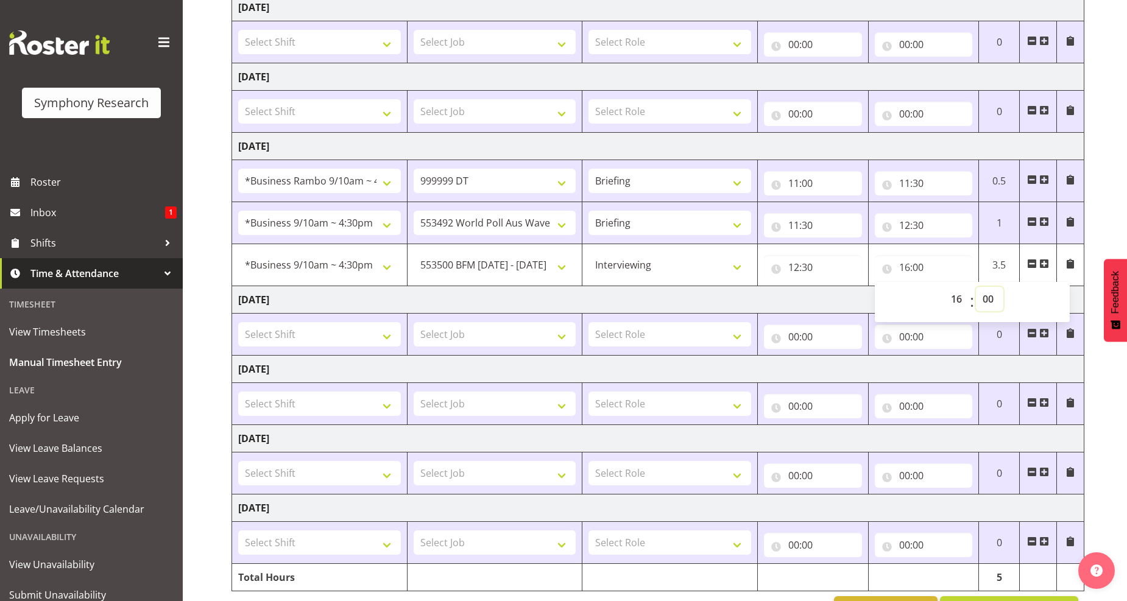
drag, startPoint x: 987, startPoint y: 302, endPoint x: 985, endPoint y: 295, distance: 7.5
click at [987, 302] on select "00 01 02 03 04 05 06 07 08 09 10 11 12 13 14 15 16 17 18 19 20 21 22 23 24 25 2…" at bounding box center [989, 299] width 27 height 24
select select "20"
click at [976, 287] on select "00 01 02 03 04 05 06 07 08 09 10 11 12 13 14 15 16 17 18 19 20 21 22 23 24 25 2…" at bounding box center [989, 299] width 27 height 24
type input "16:20"
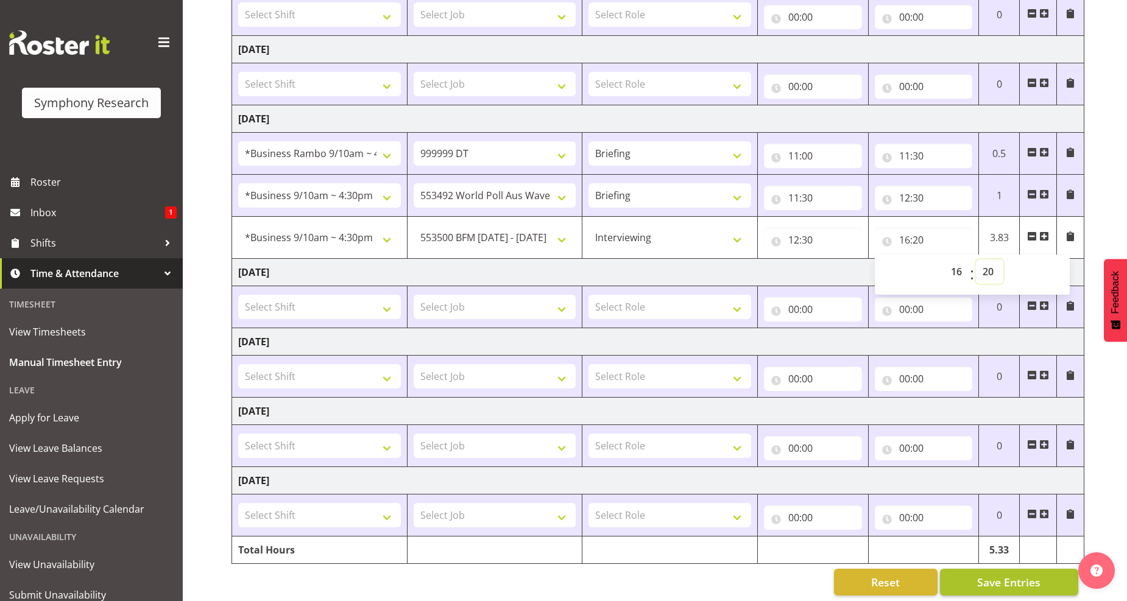
scroll to position [241, 0]
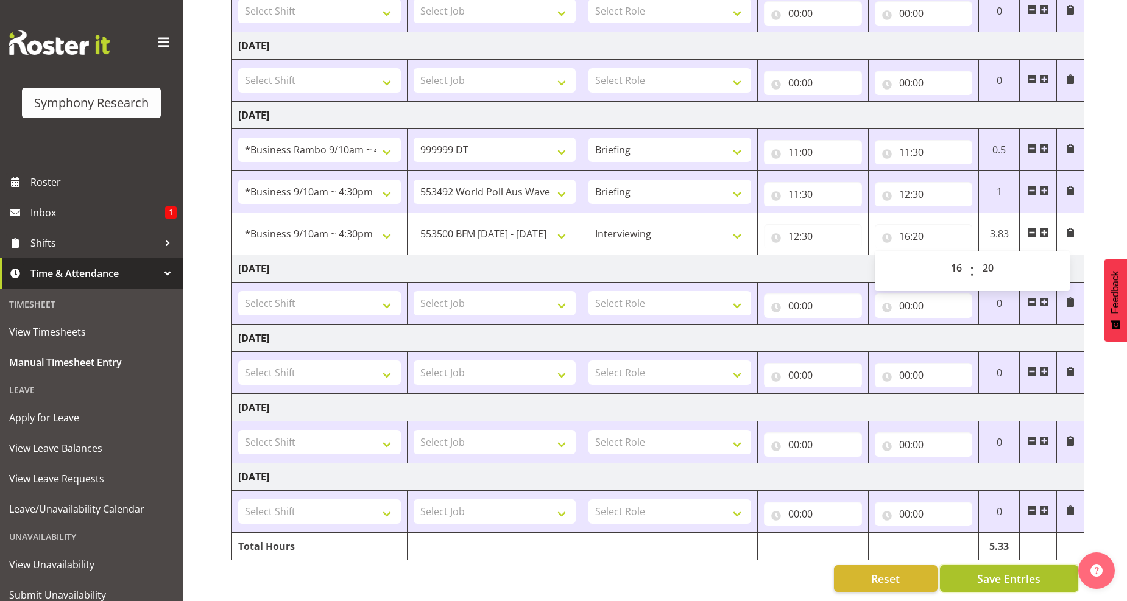
click at [1024, 571] on span "Save Entries" at bounding box center [1008, 579] width 63 height 16
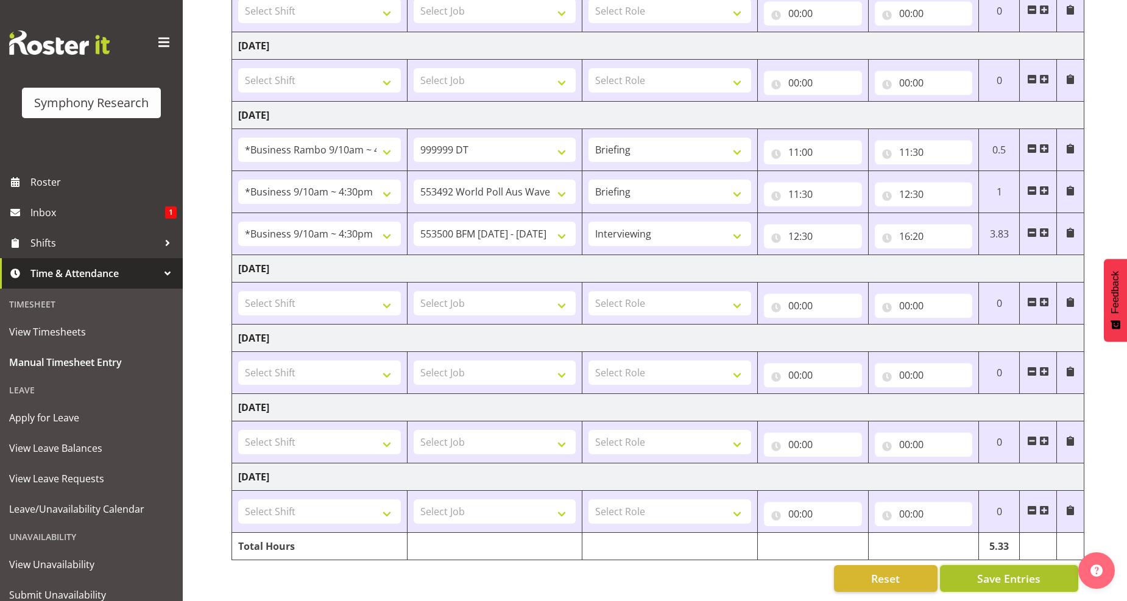
click at [1004, 571] on span "Save Entries" at bounding box center [1008, 579] width 63 height 16
click at [1025, 571] on span "Save Entries" at bounding box center [1008, 579] width 63 height 16
click at [1018, 571] on span "Save Entries" at bounding box center [1008, 579] width 63 height 16
click at [1043, 565] on button "Save Entries" at bounding box center [1009, 578] width 138 height 27
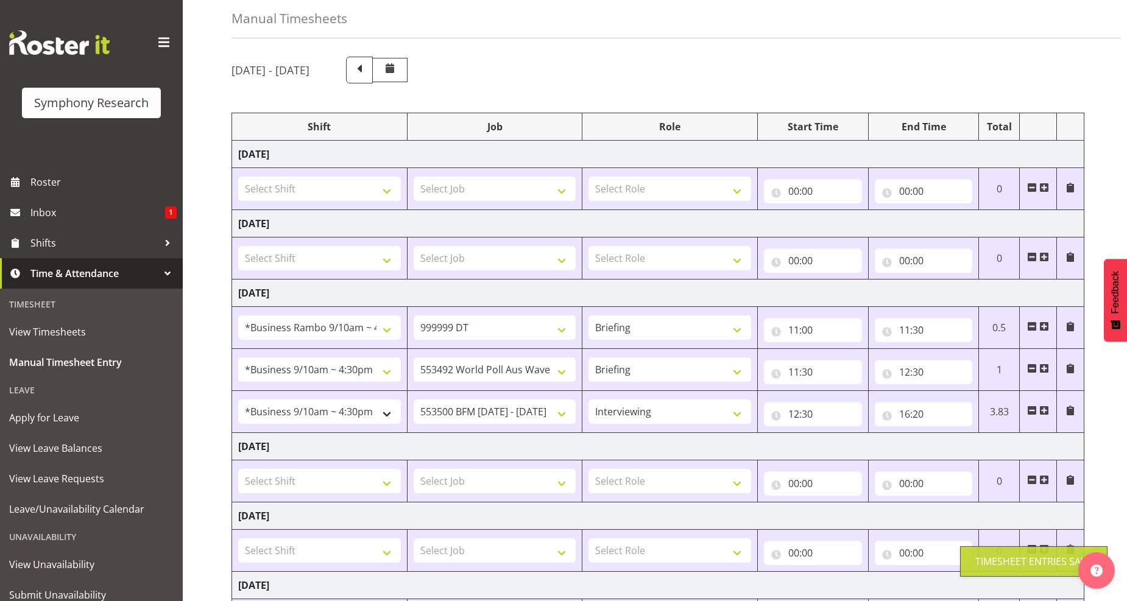
scroll to position [135, 0]
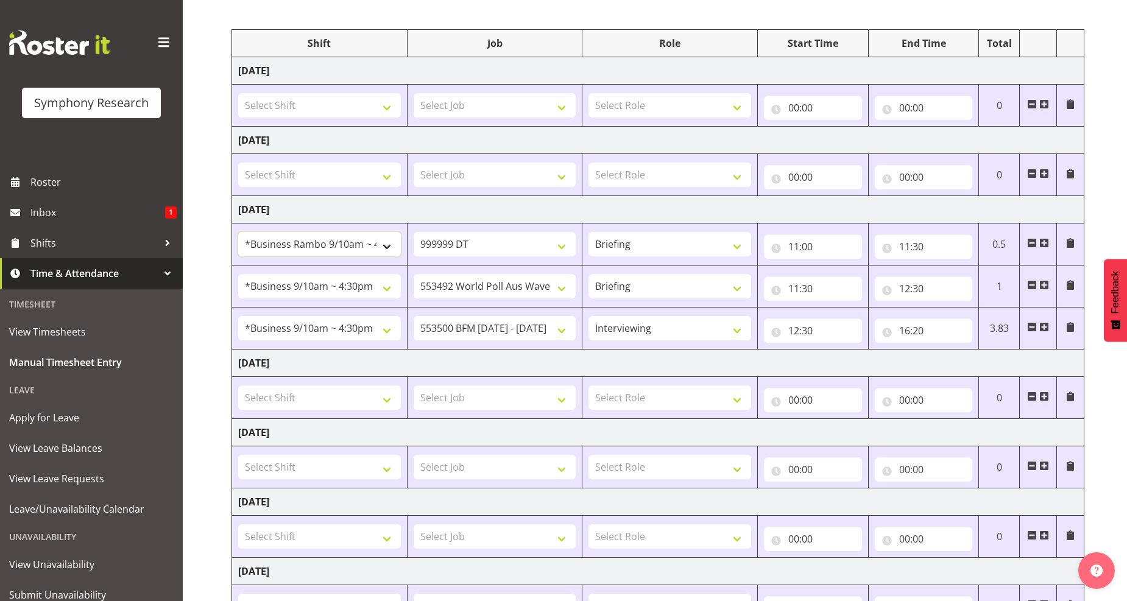
click at [388, 246] on select "!!Project Briefing (Job to be assigned) !!Weekend Residential (Roster IT Shift …" at bounding box center [319, 244] width 163 height 24
select select "26078"
click at [238, 233] on select "!!Project Briefing (Job to be assigned) !!Weekend Residential (Roster IT Shift …" at bounding box center [319, 244] width 163 height 24
click at [1074, 248] on span at bounding box center [1071, 243] width 10 height 10
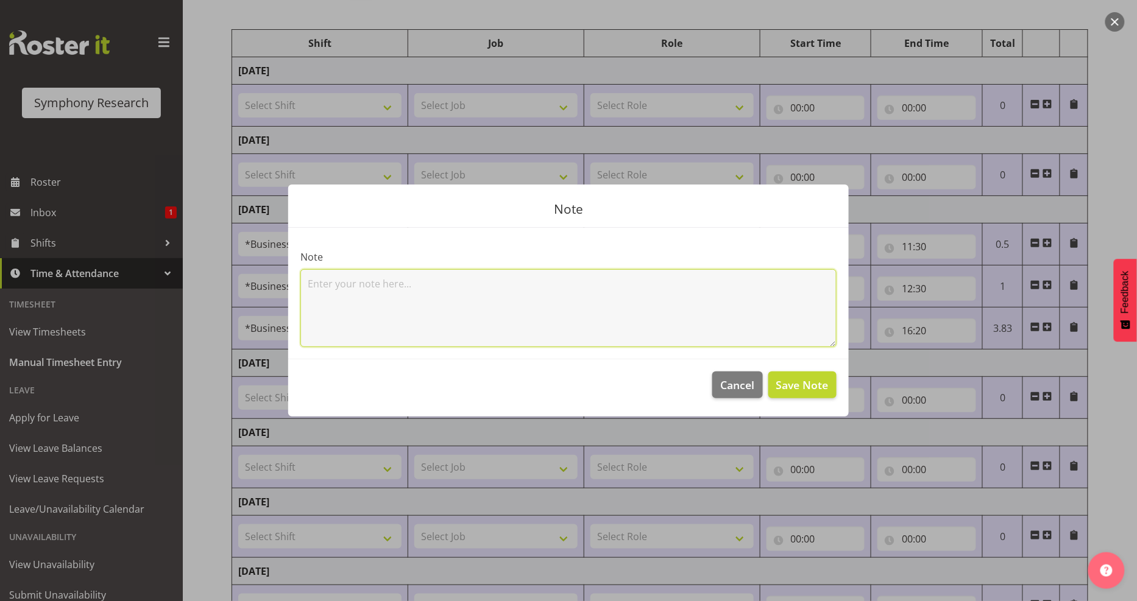
click at [311, 288] on textarea at bounding box center [568, 308] width 536 height 78
type textarea "Emma's birthday celebs"
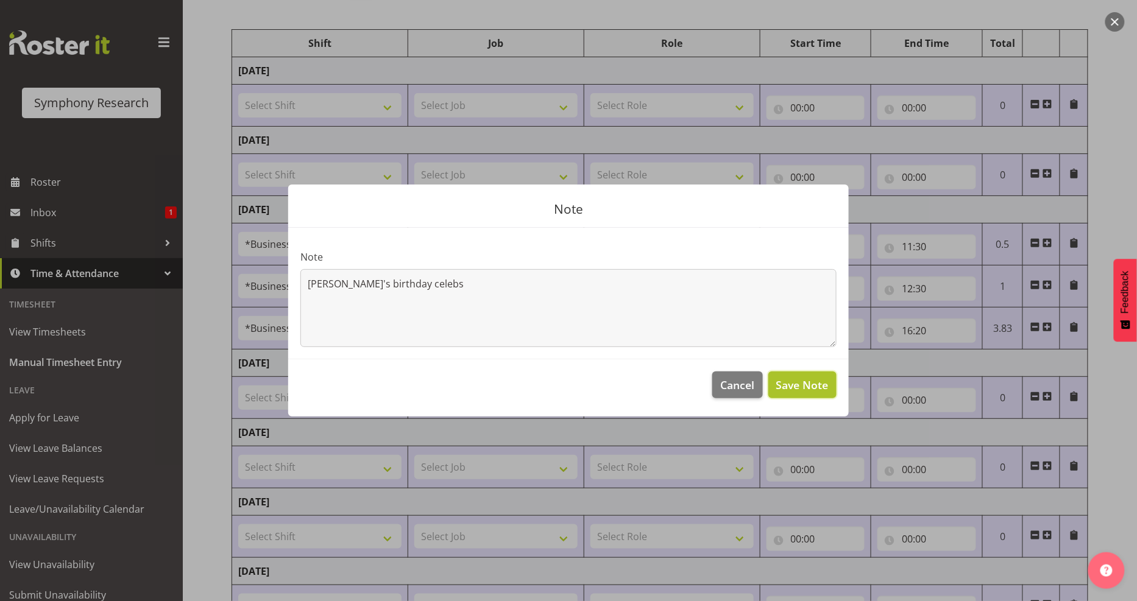
click at [791, 384] on span "Save Note" at bounding box center [802, 385] width 52 height 16
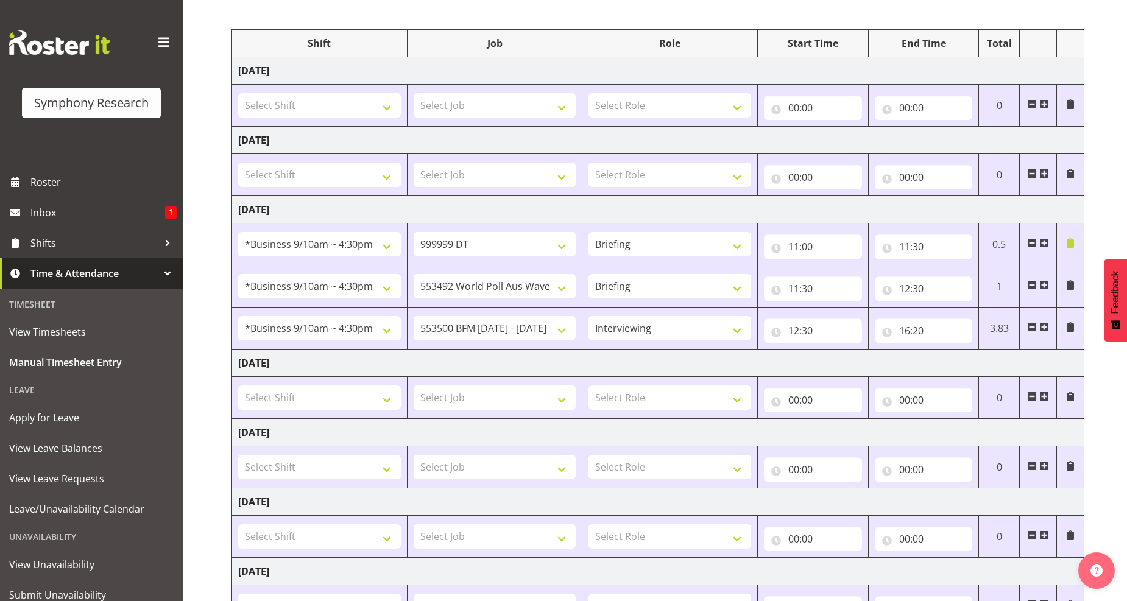
click at [1071, 244] on span at bounding box center [1071, 243] width 10 height 10
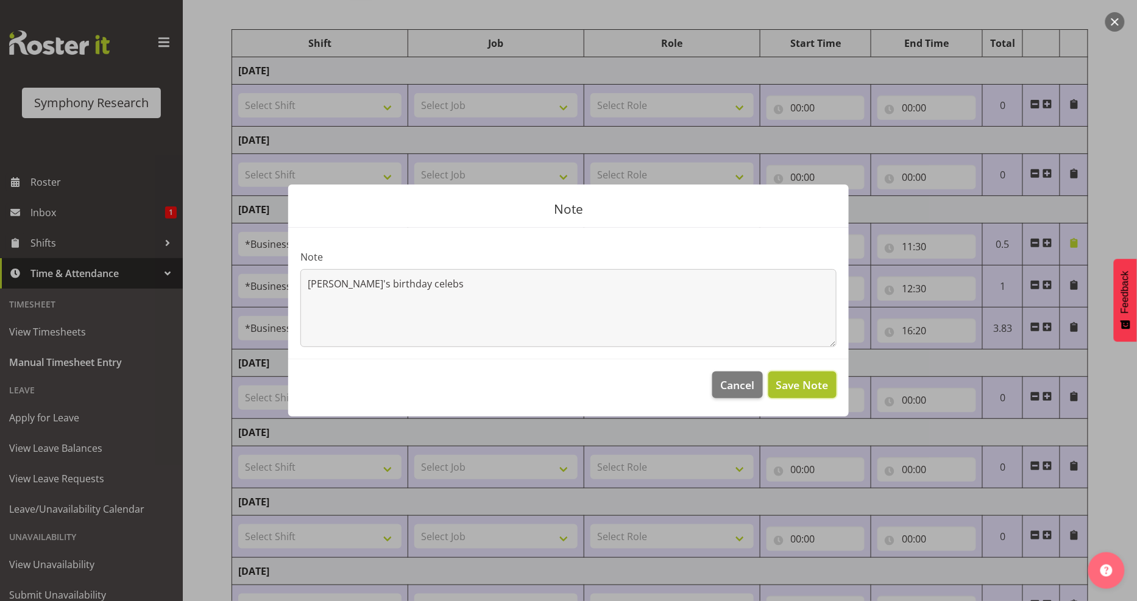
click at [813, 381] on span "Save Note" at bounding box center [802, 385] width 52 height 16
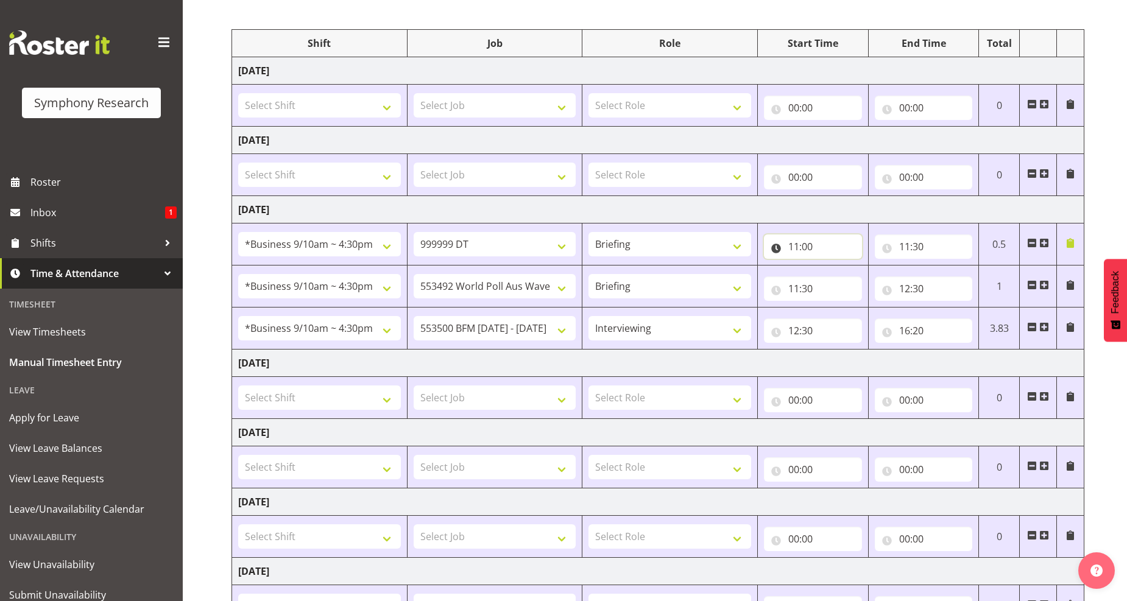
click at [794, 250] on input "11:00" at bounding box center [813, 247] width 98 height 24
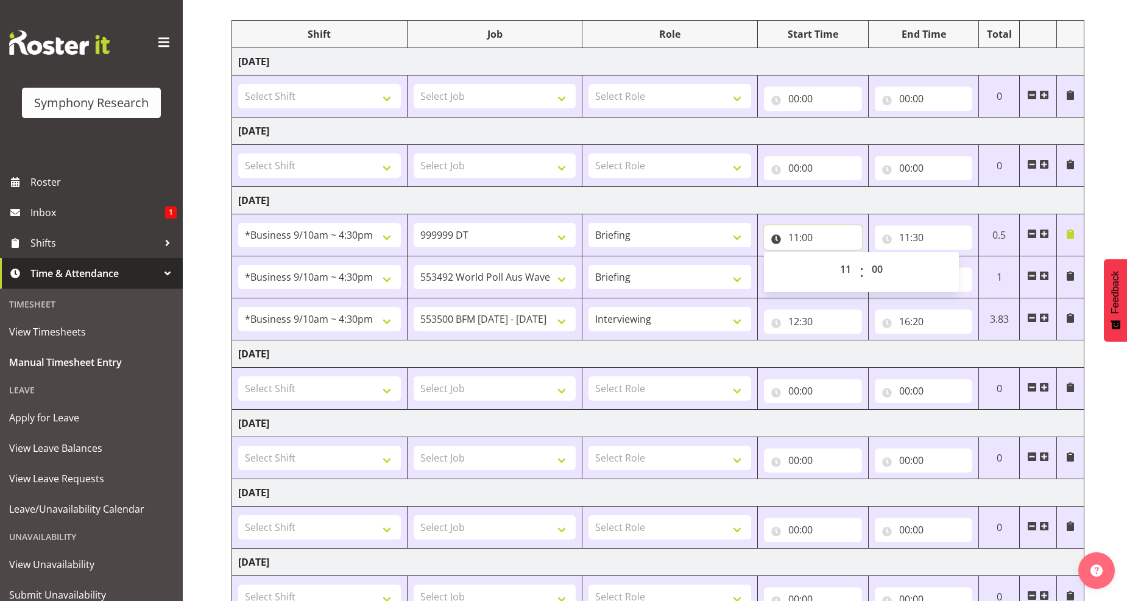
scroll to position [241, 0]
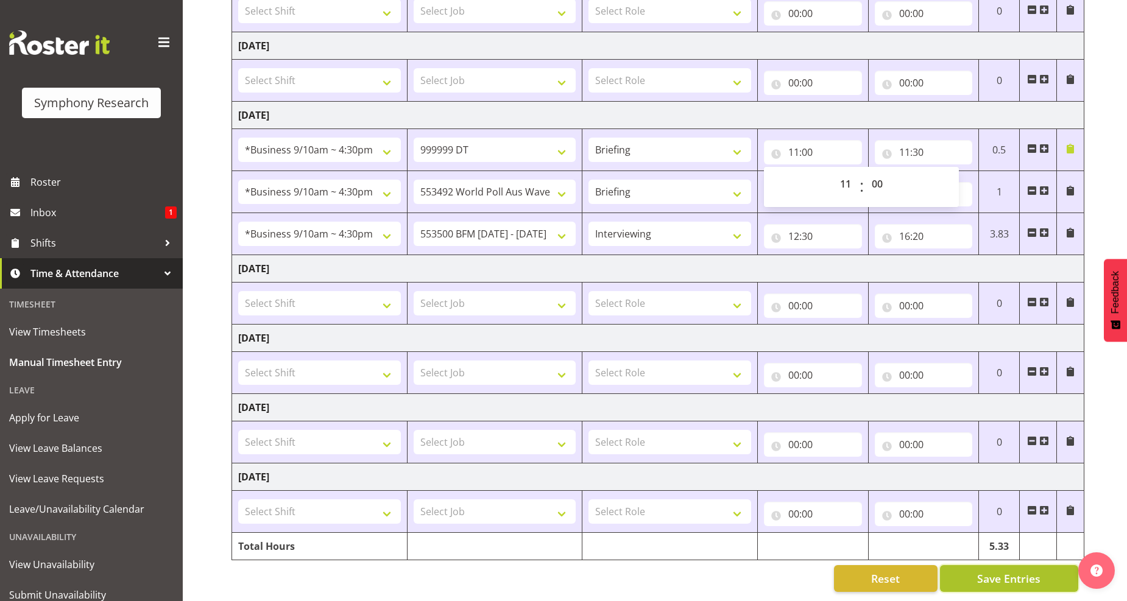
click at [1002, 571] on span "Save Entries" at bounding box center [1008, 579] width 63 height 16
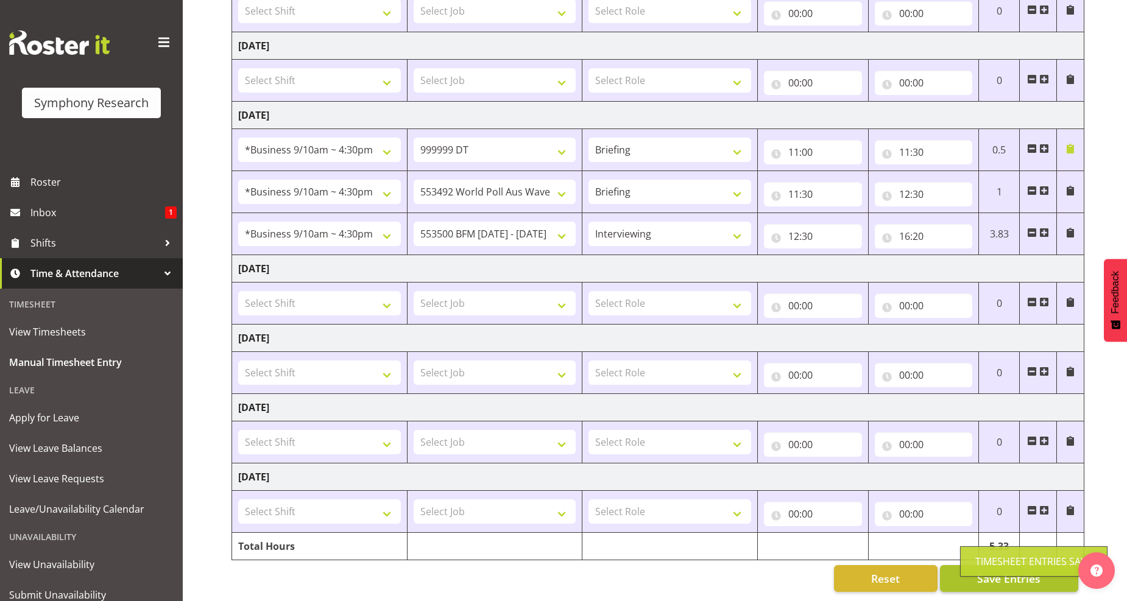
click at [970, 563] on div "Timesheet Entries Save" at bounding box center [1033, 562] width 147 height 30
